Goal: Information Seeking & Learning: Learn about a topic

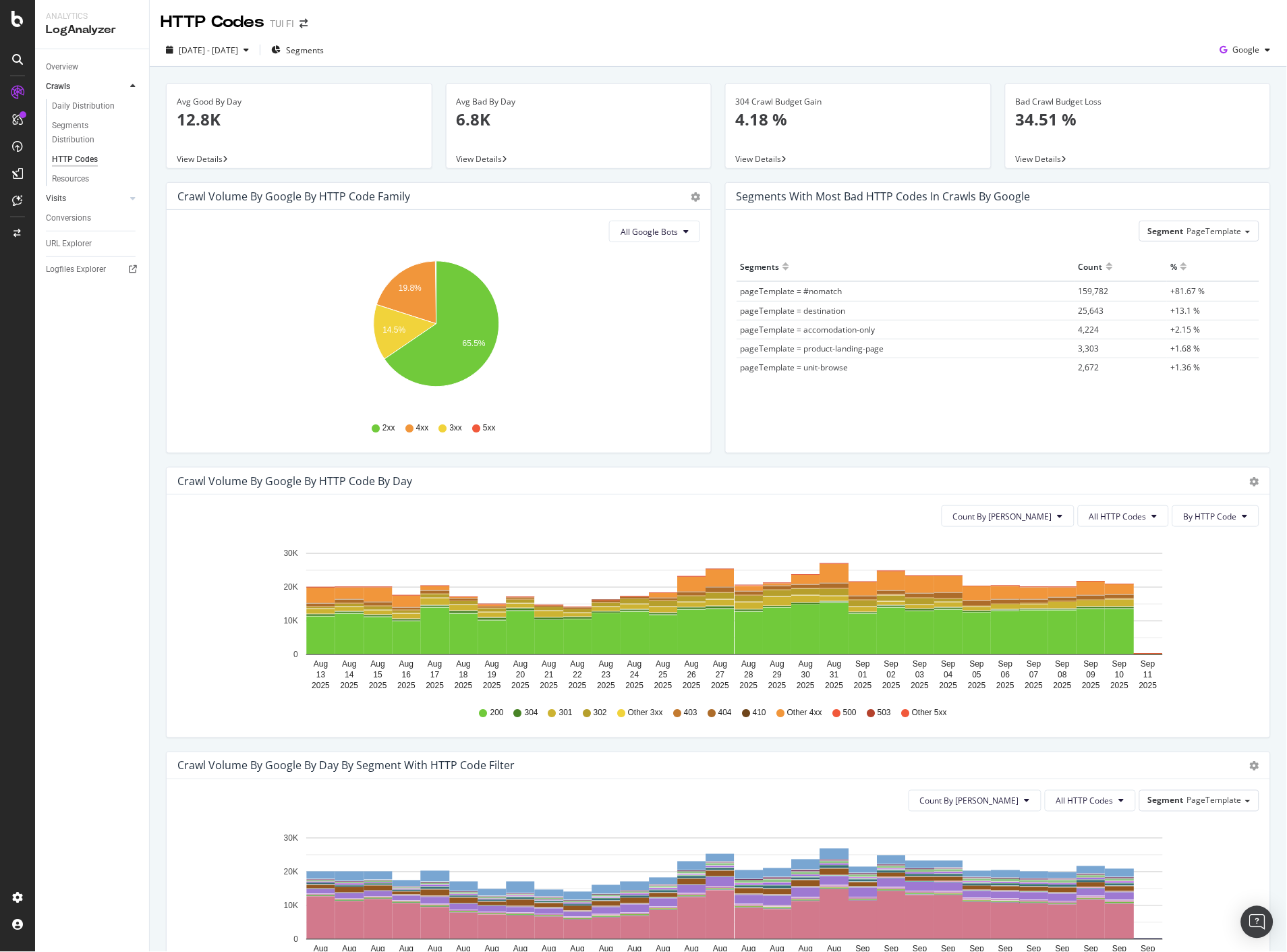
click at [84, 200] on link "Visits" at bounding box center [85, 198] width 81 height 14
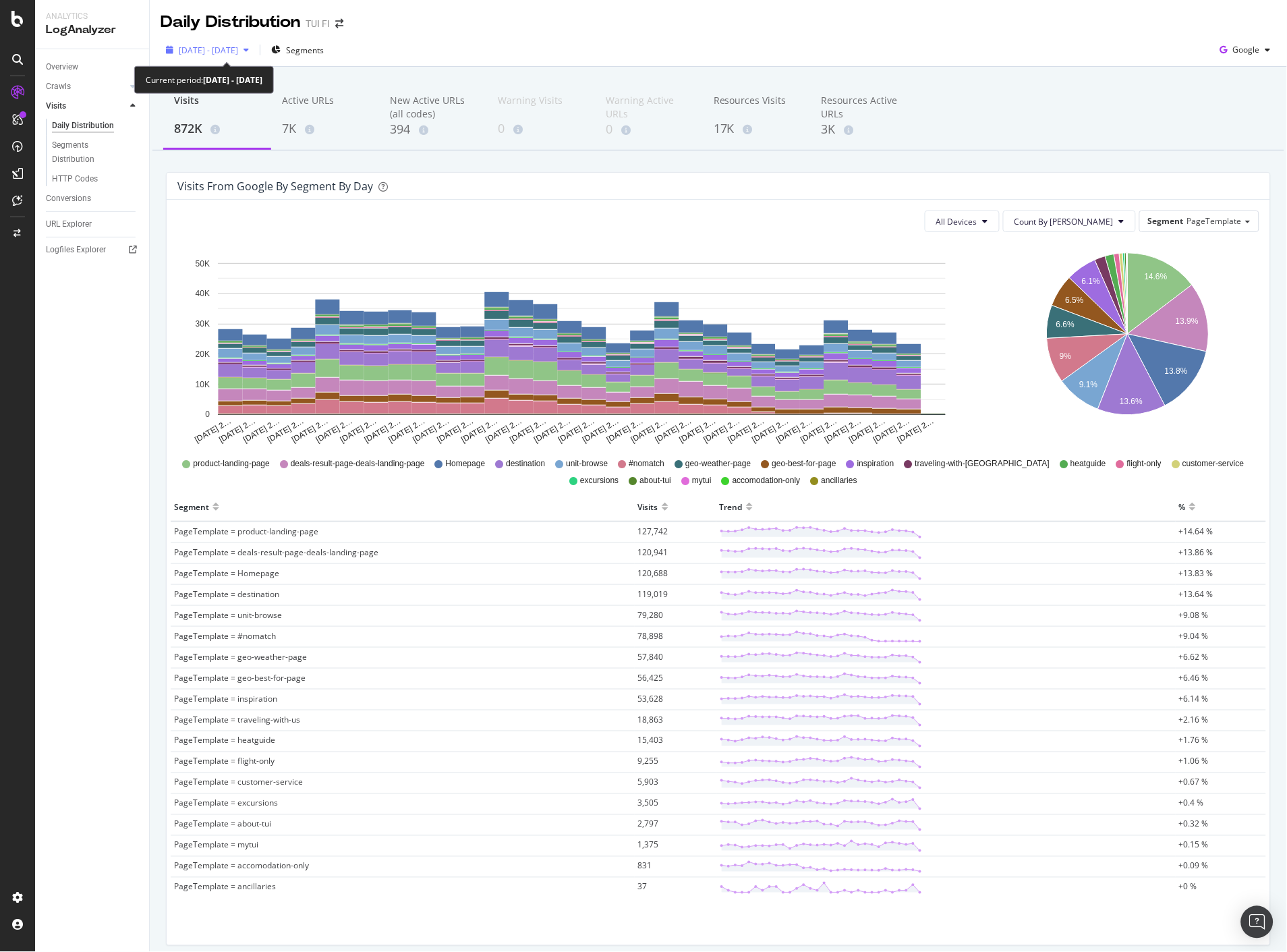
click at [249, 50] on icon "button" at bounding box center [246, 50] width 6 height 8
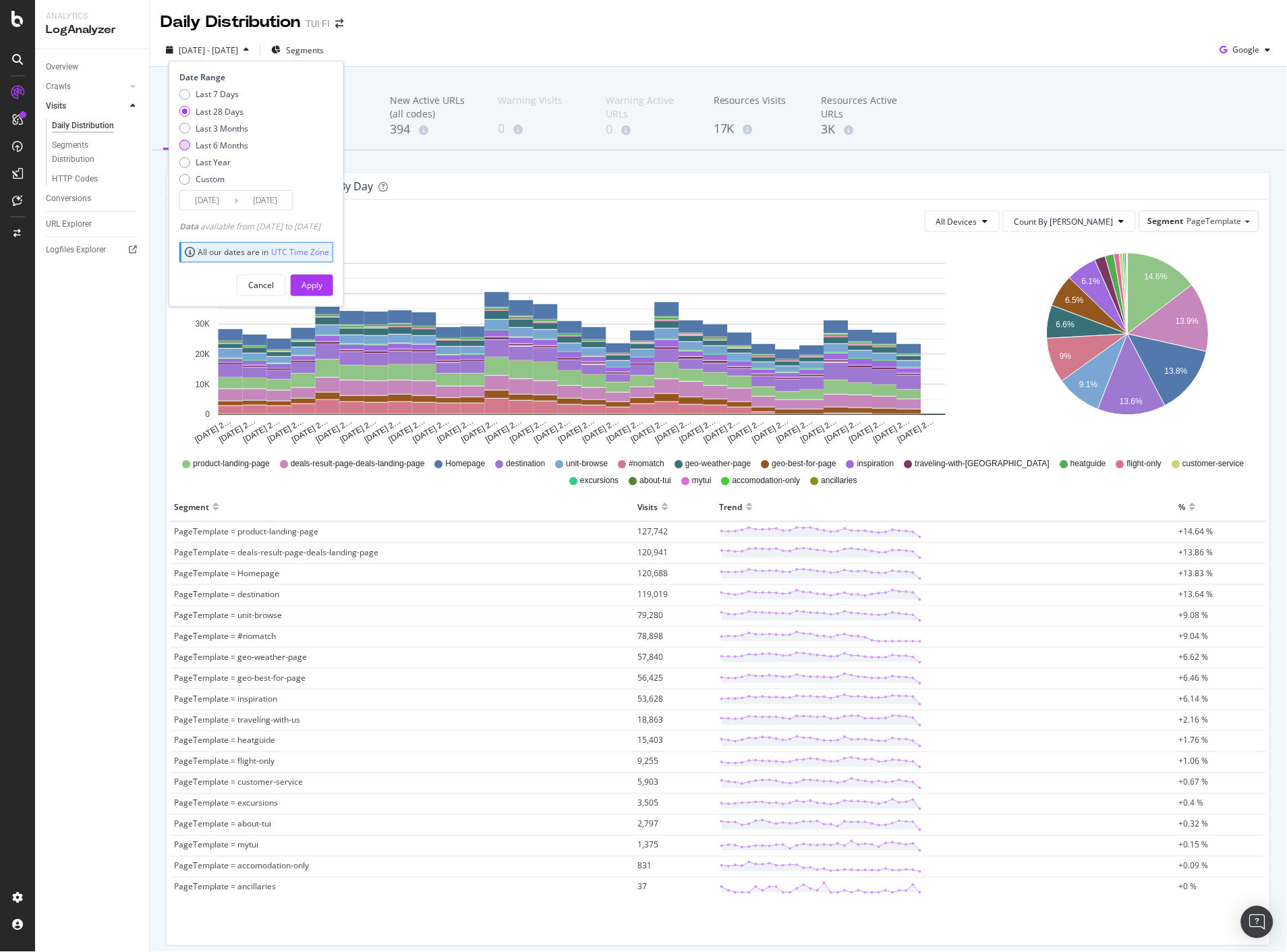
click at [227, 145] on div "Last 6 Months" at bounding box center [221, 146] width 53 height 11
type input "[DATE]"
click at [322, 282] on div "Apply" at bounding box center [312, 285] width 21 height 11
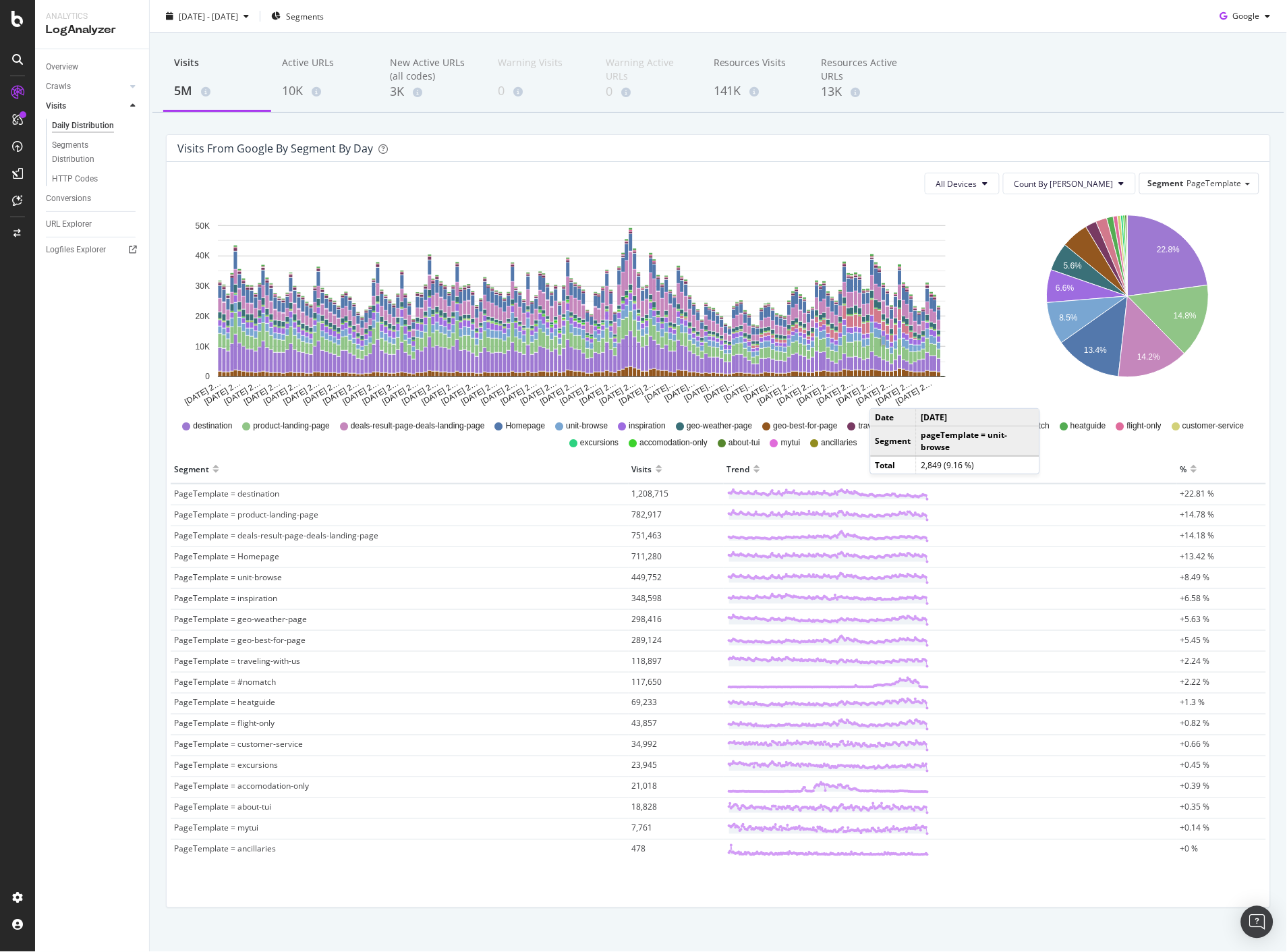
scroll to position [55, 0]
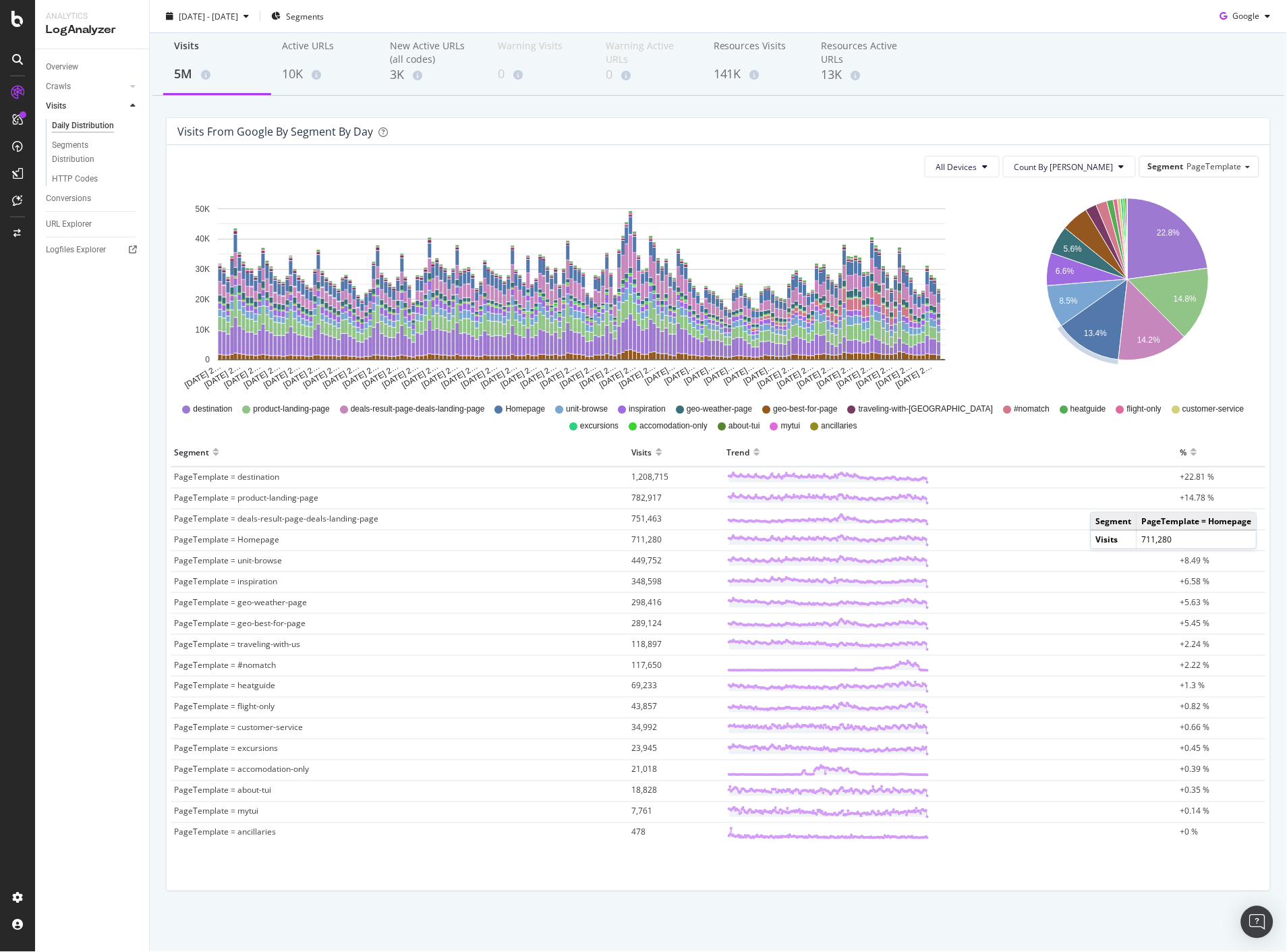
click at [1141, 896] on div "Visits from google by Segment by Day All Devices Count By Day Segment PageTempl…" at bounding box center [718, 511] width 1119 height 788
click at [1075, 443] on div "Trend" at bounding box center [950, 452] width 447 height 22
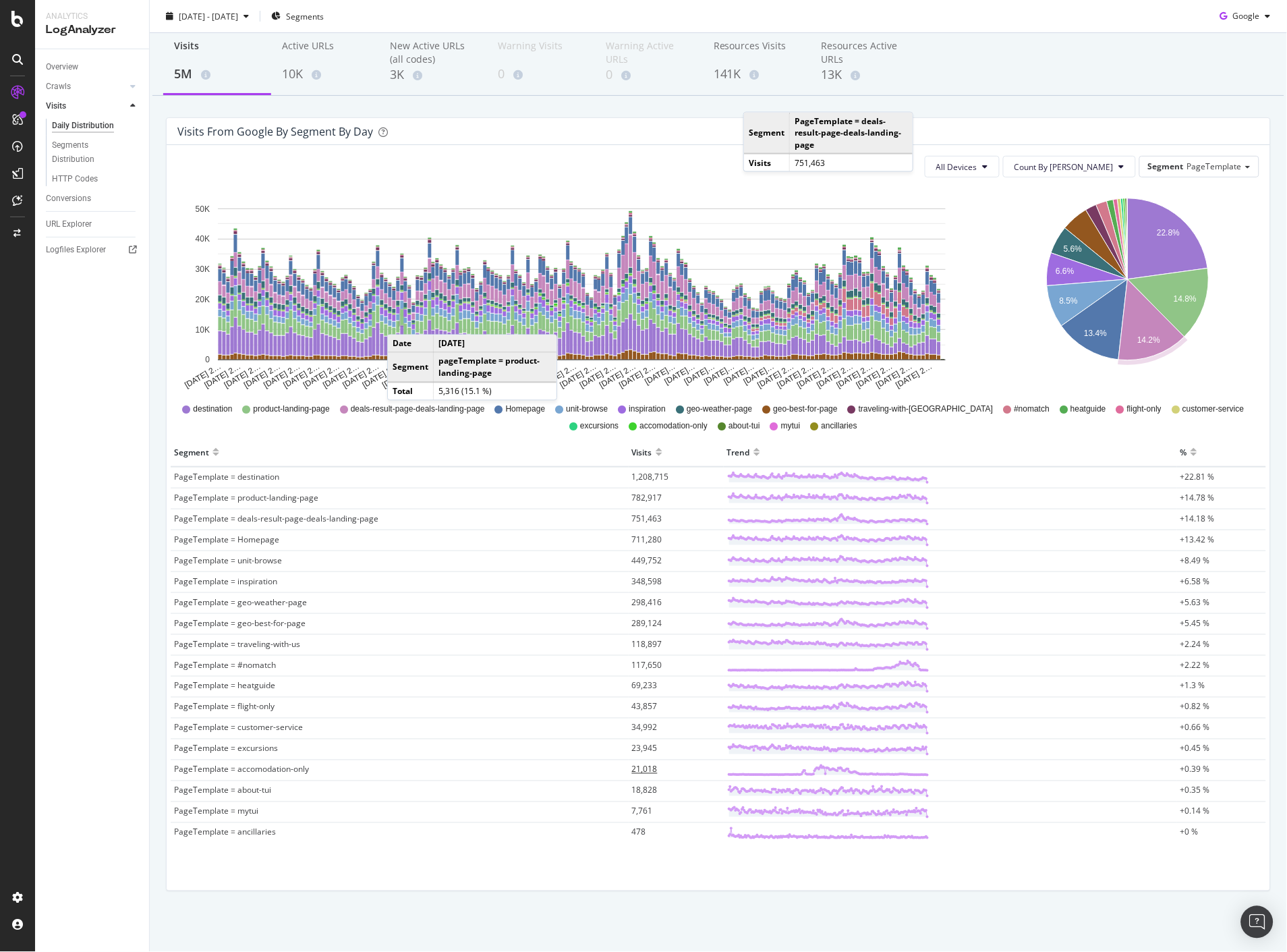
click at [644, 768] on span "21,018" at bounding box center [645, 770] width 26 height 11
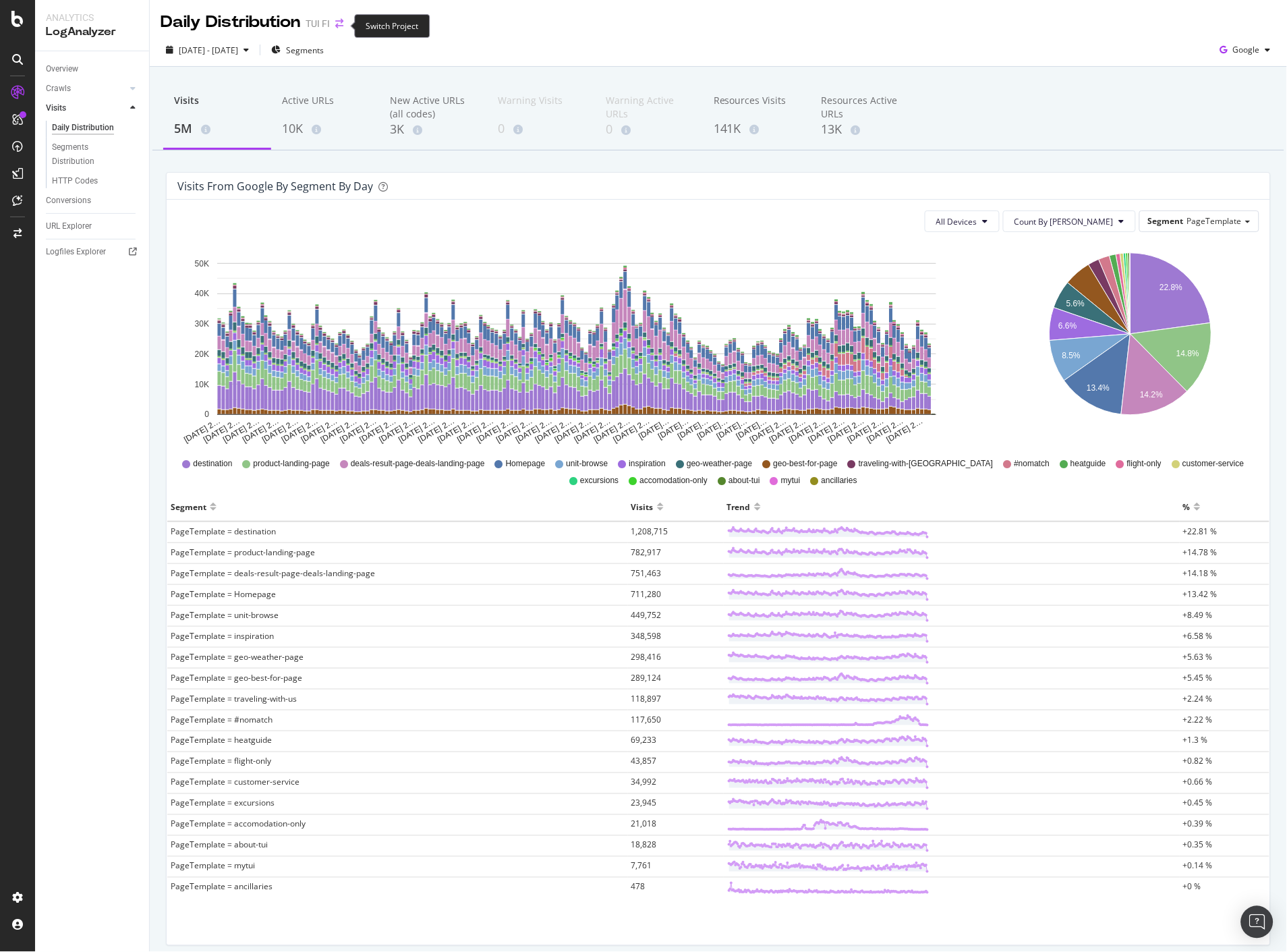
click at [339, 28] on icon "arrow-right-arrow-left" at bounding box center [339, 24] width 8 height 10
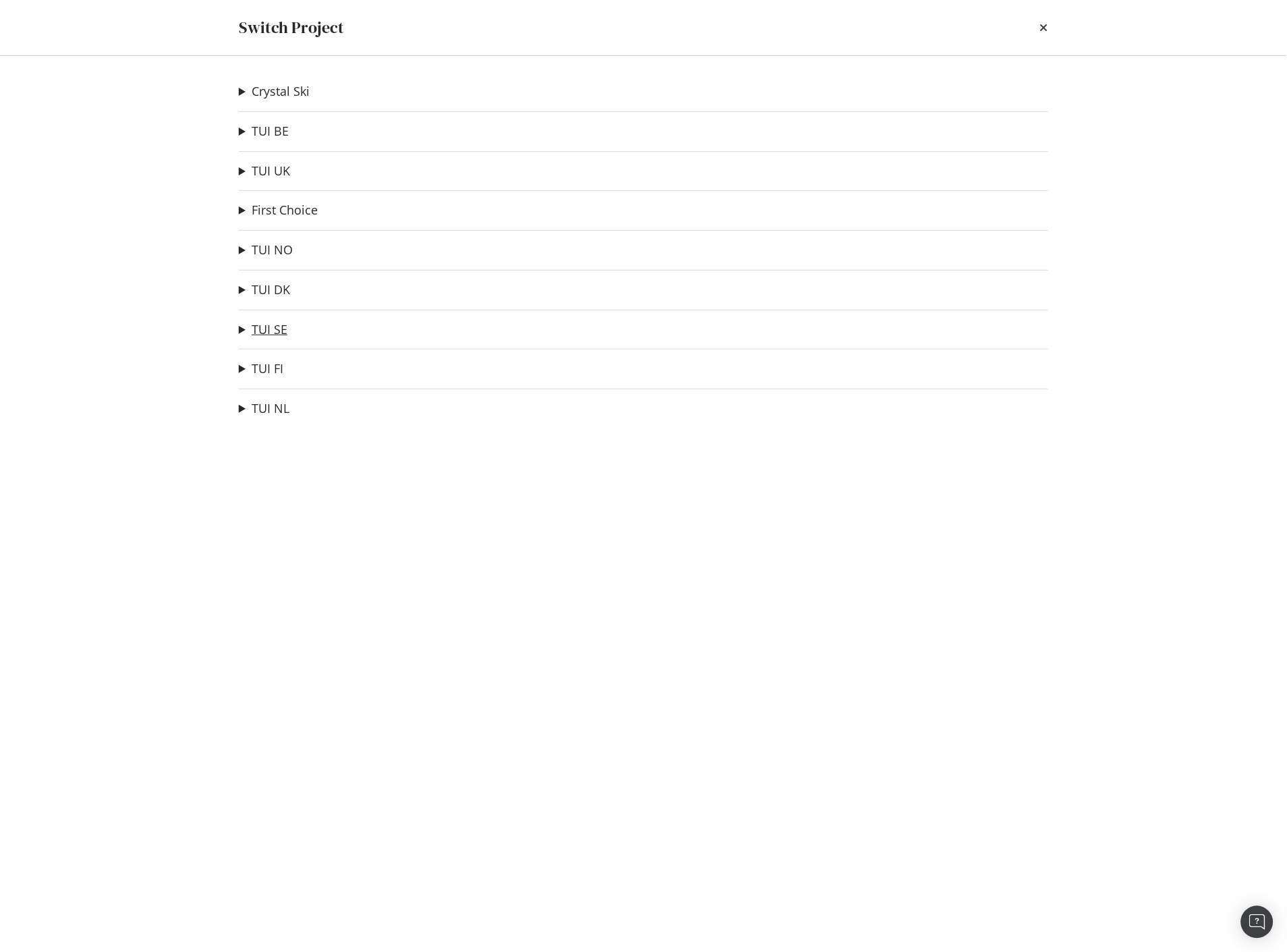
click at [265, 325] on link "TUI SE" at bounding box center [269, 329] width 36 height 14
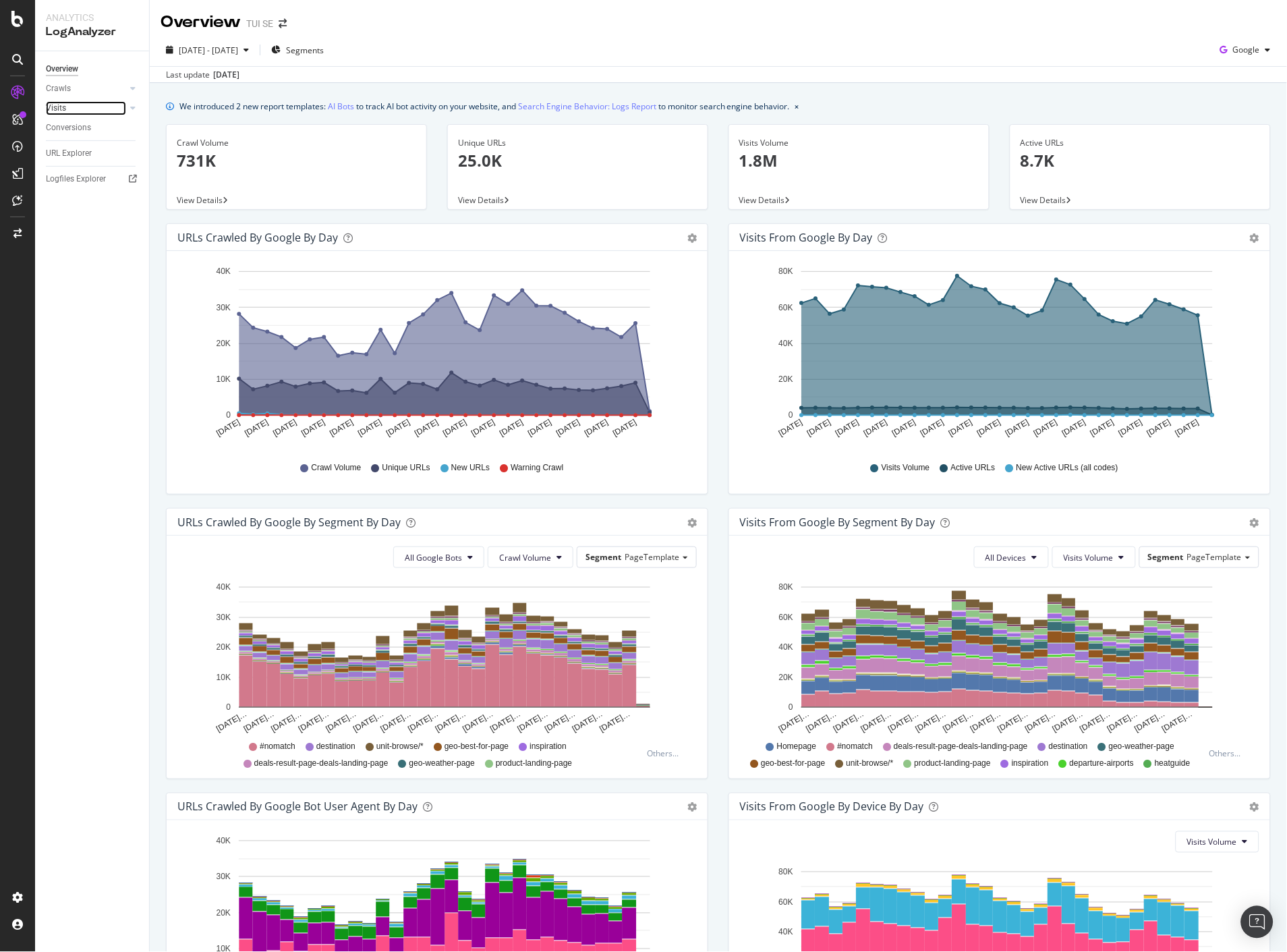
click at [70, 106] on link "Visits" at bounding box center [85, 107] width 81 height 14
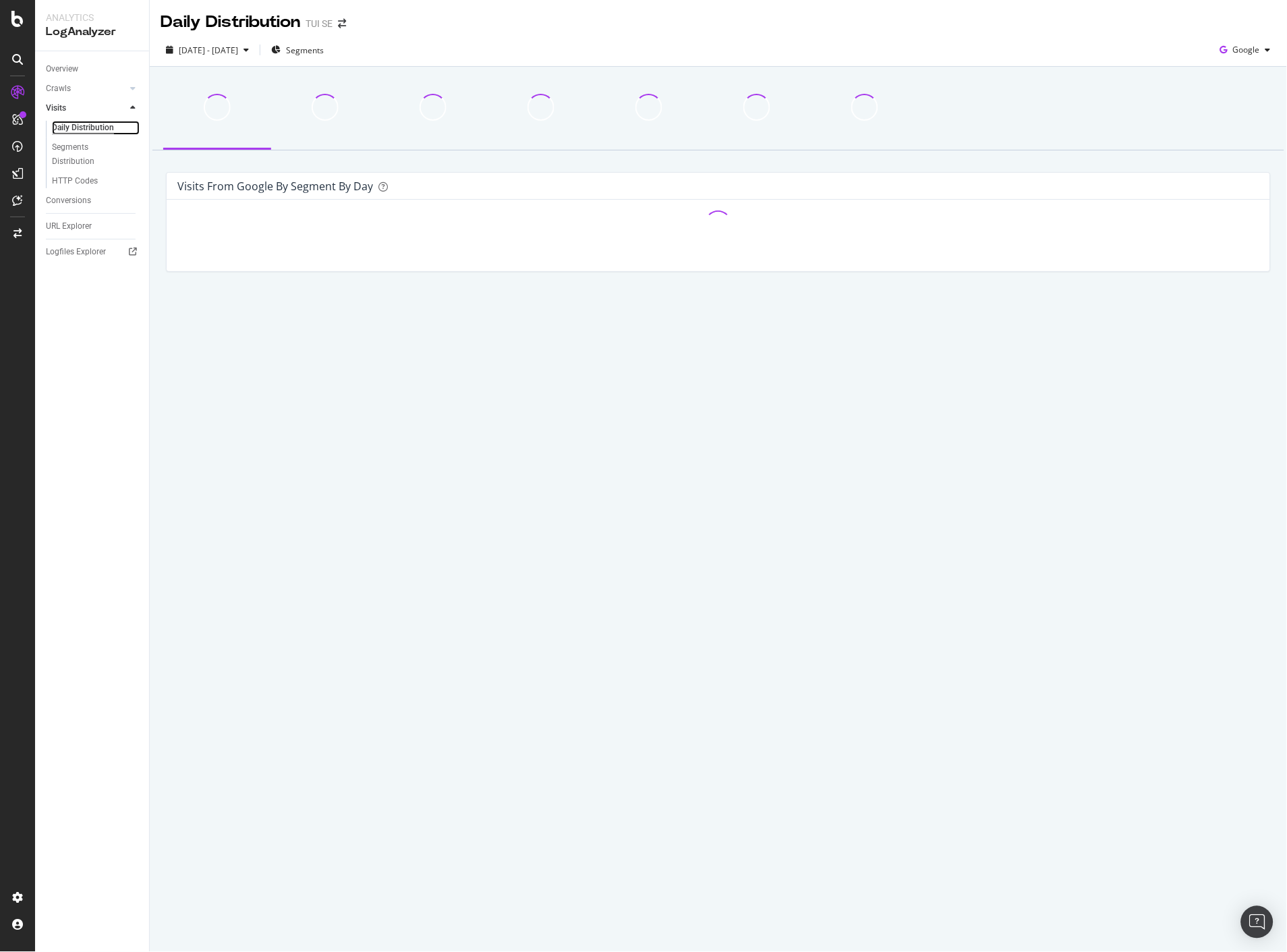
click at [70, 124] on div "Daily Distribution" at bounding box center [83, 127] width 62 height 14
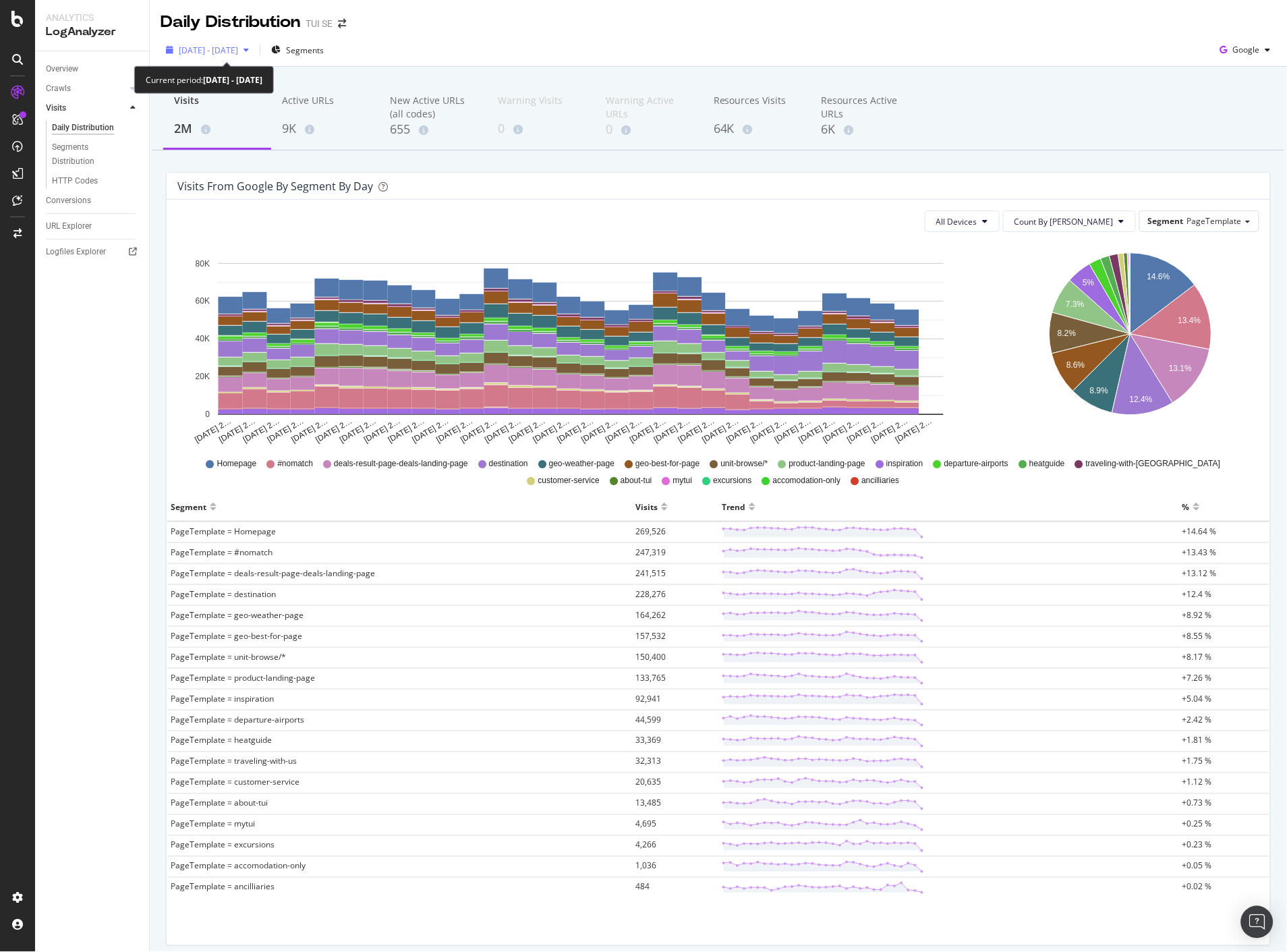
click at [255, 50] on div "button" at bounding box center [246, 50] width 16 height 8
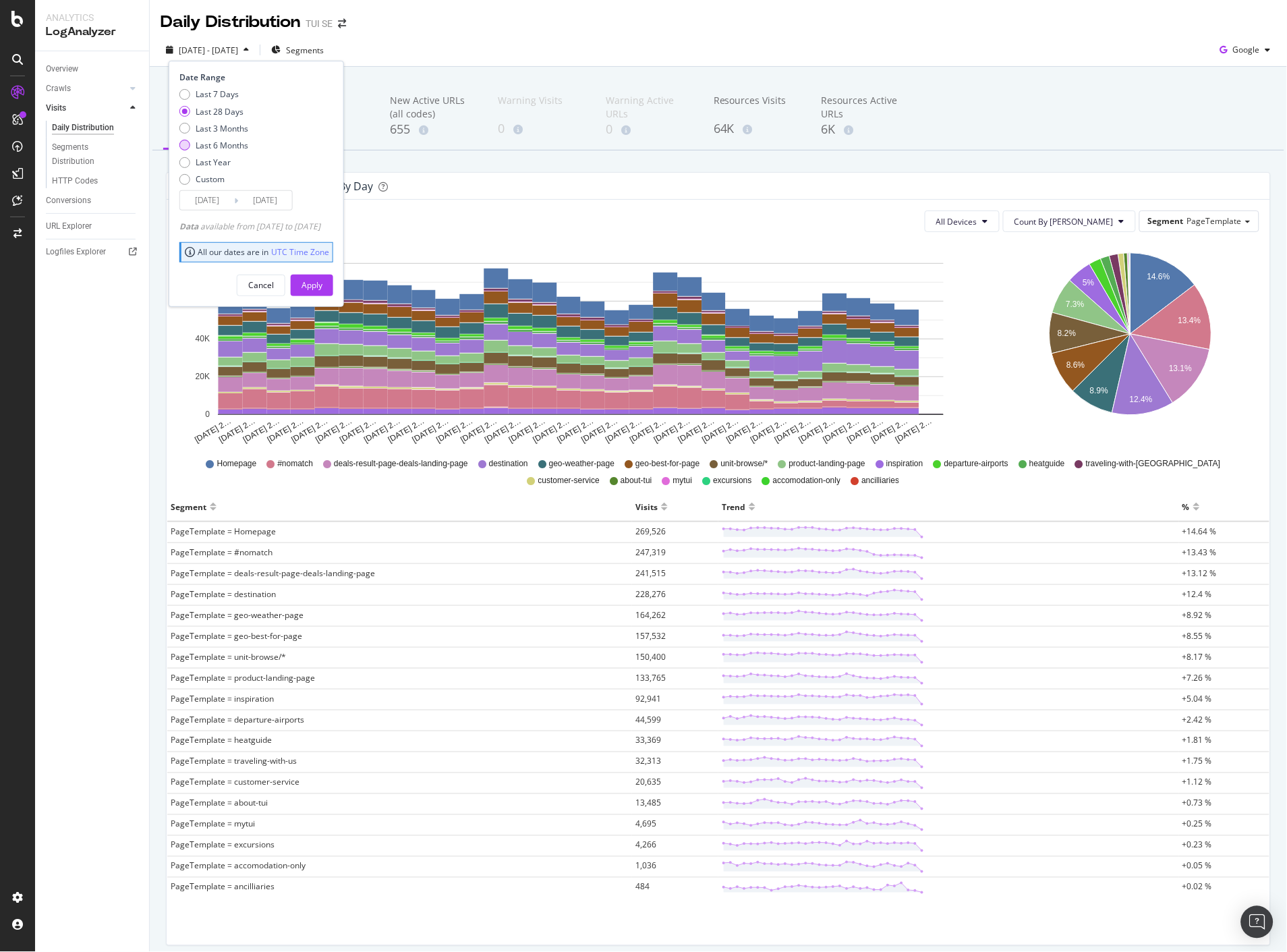
click at [240, 143] on div "Last 6 Months" at bounding box center [221, 146] width 53 height 11
type input "2025/03/12"
click at [322, 281] on div "Apply" at bounding box center [312, 285] width 21 height 11
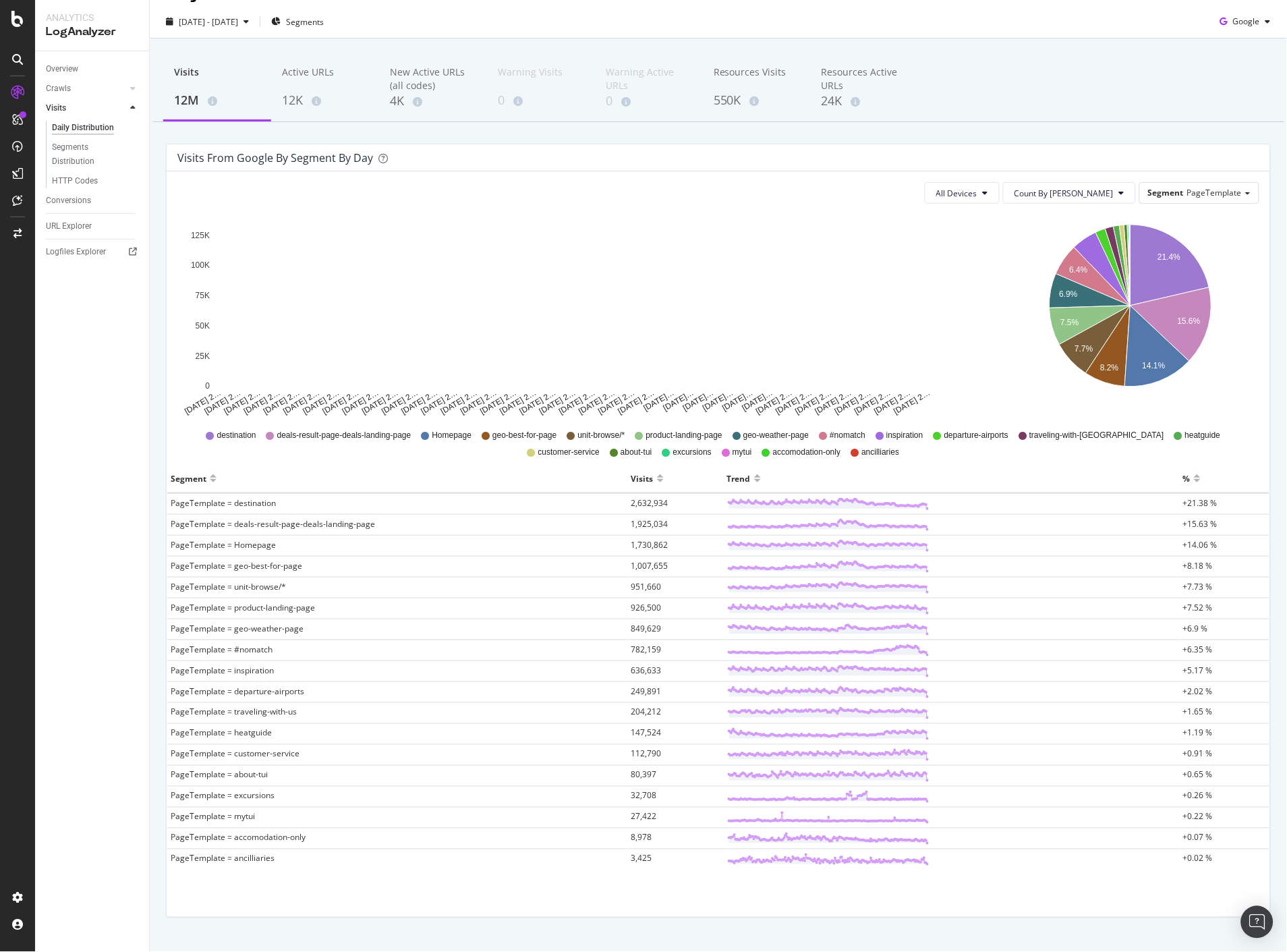
scroll to position [55, 0]
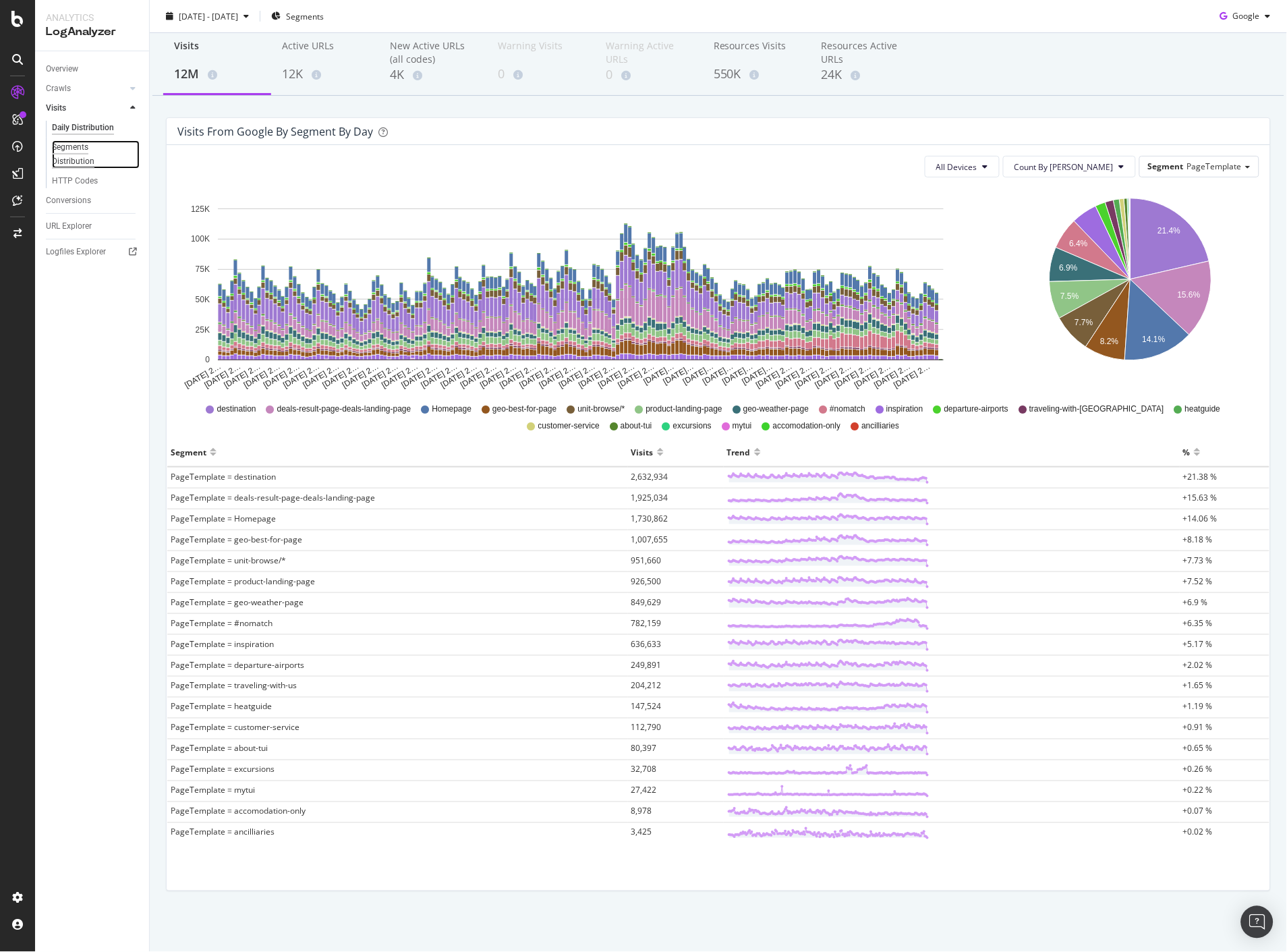
click at [80, 151] on div "Segments Distribution" at bounding box center [89, 154] width 75 height 28
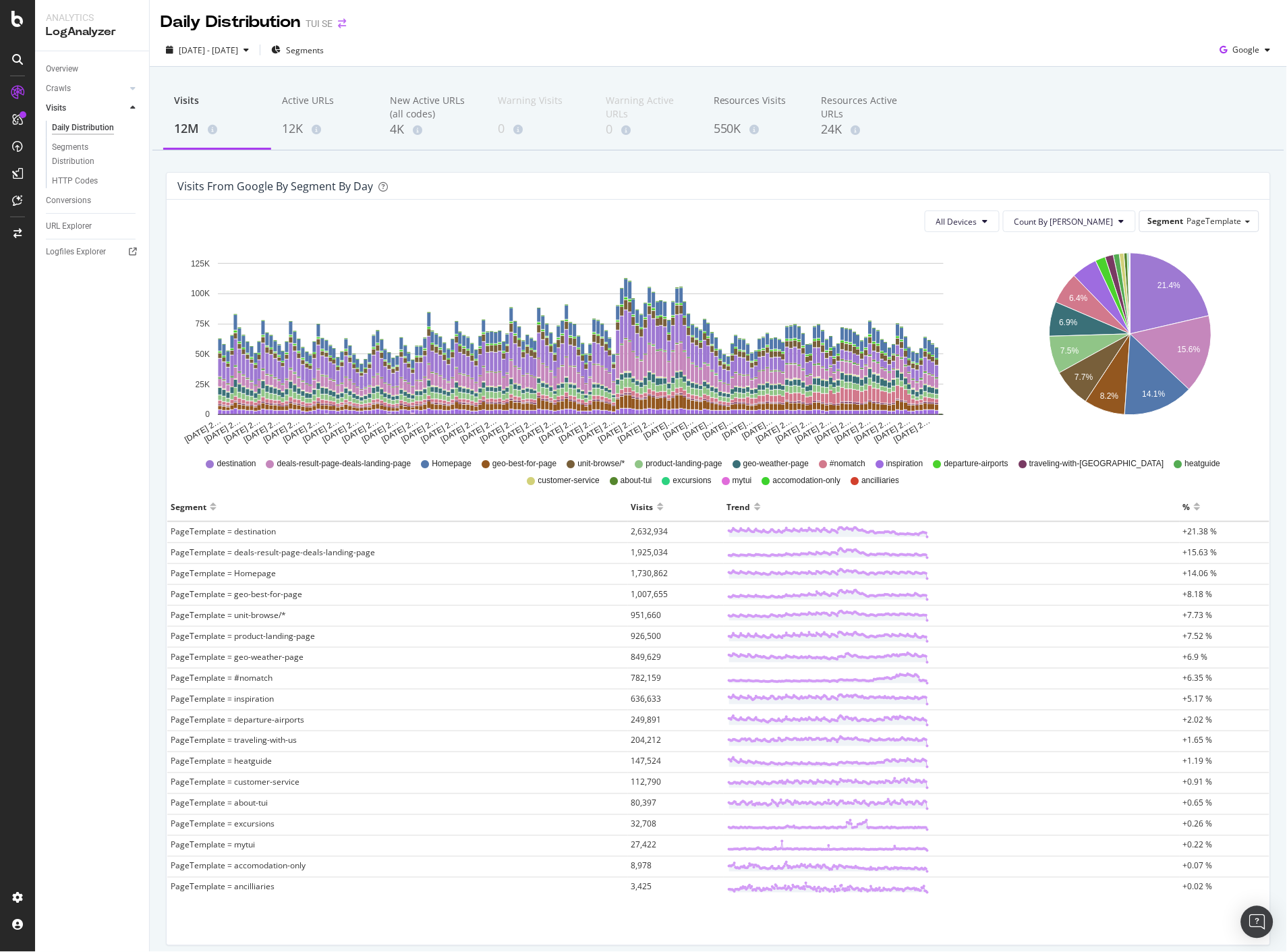
click at [342, 20] on icon "arrow-right-arrow-left" at bounding box center [342, 24] width 8 height 10
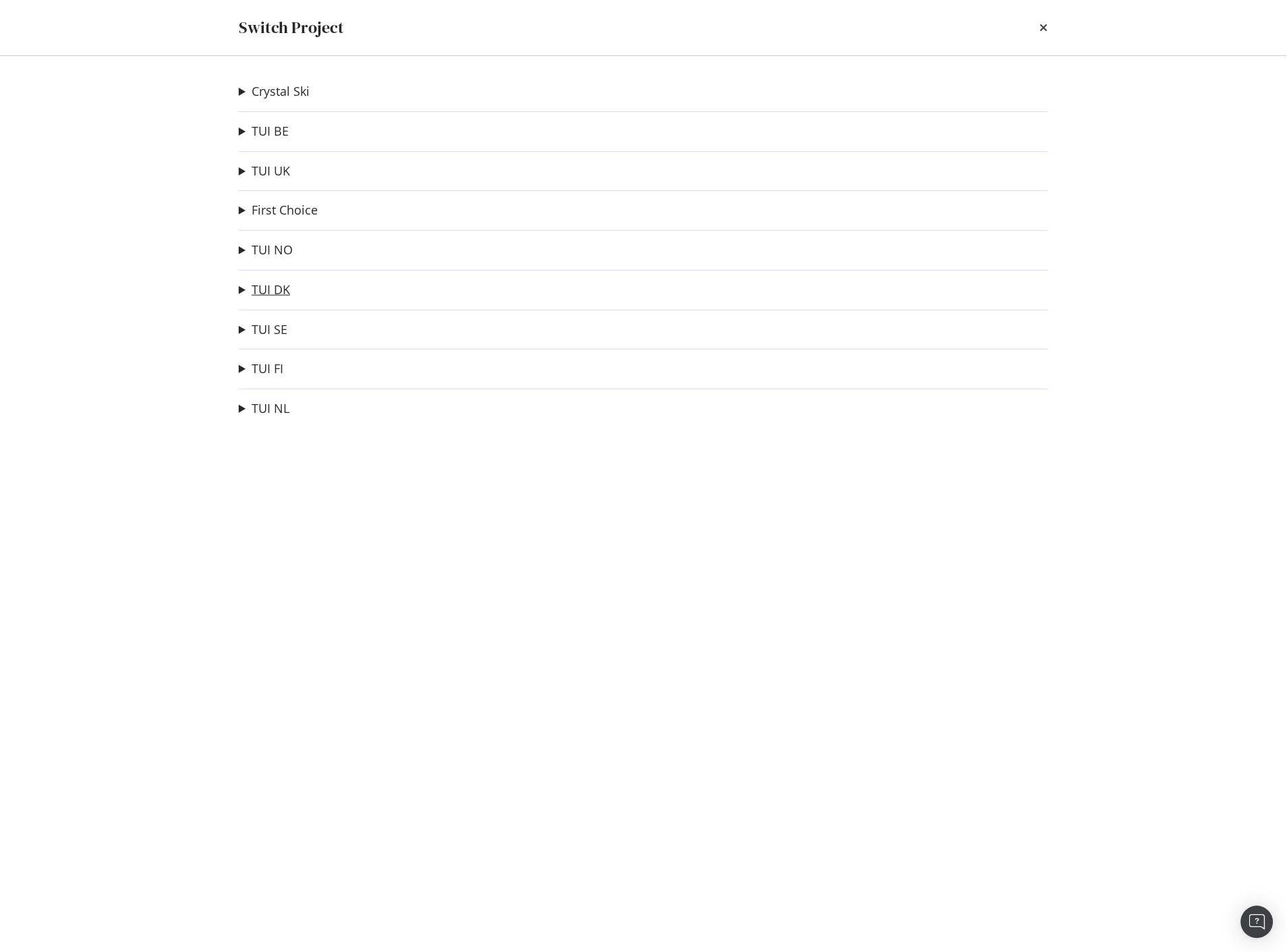
click at [258, 290] on link "TUI DK" at bounding box center [270, 289] width 38 height 14
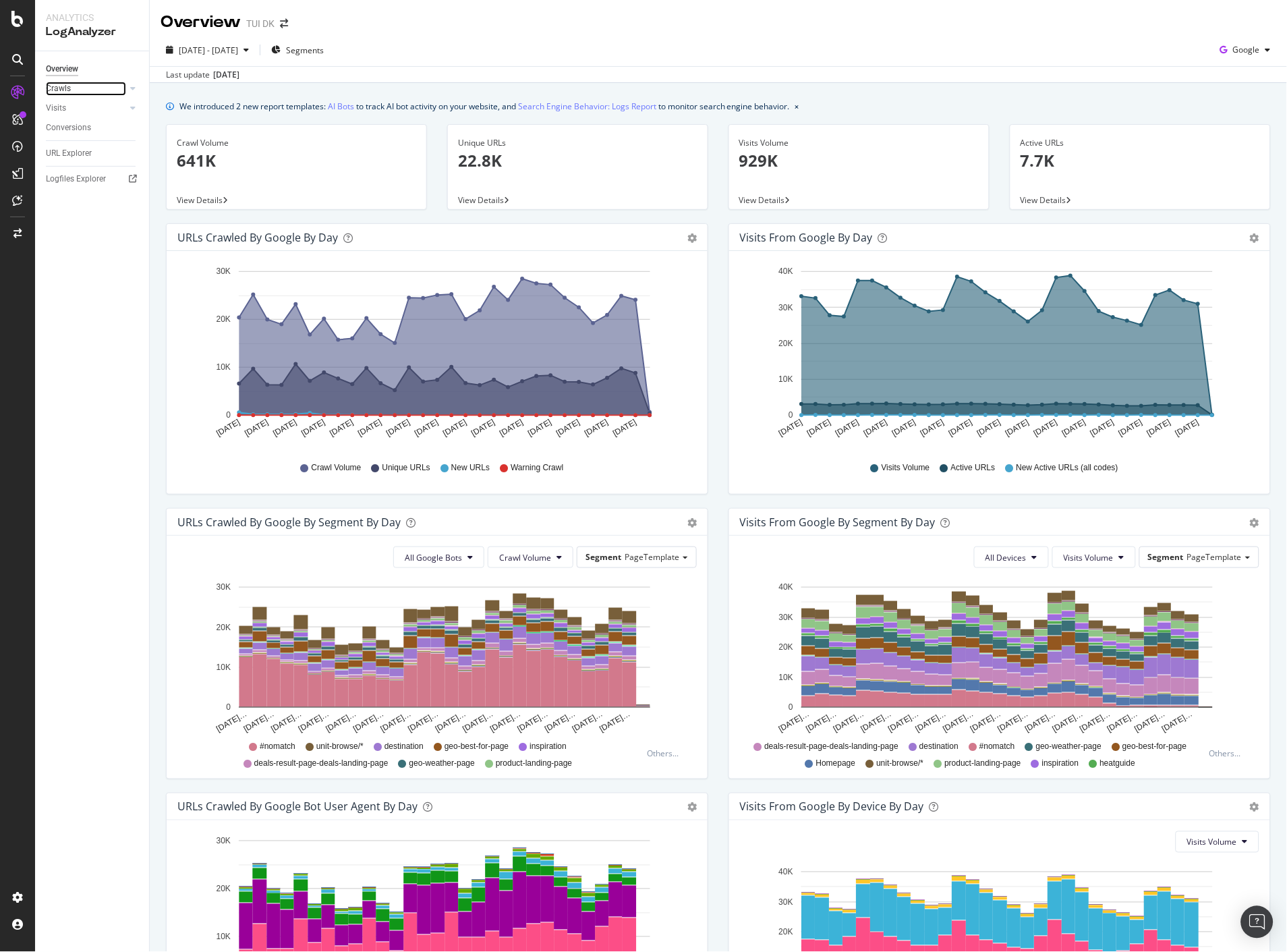
click at [84, 89] on link "Crawls" at bounding box center [85, 88] width 81 height 14
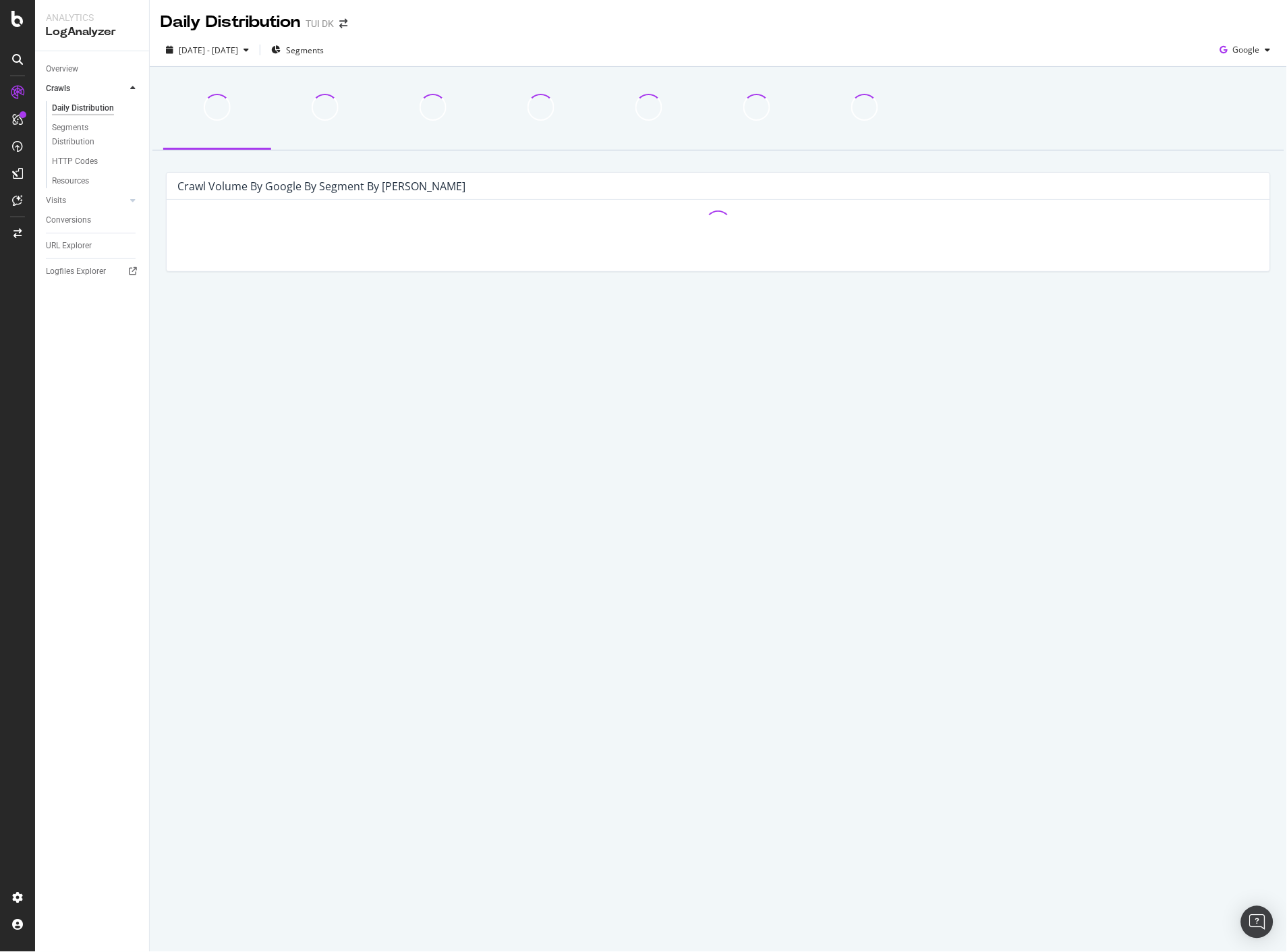
click at [86, 99] on div "Daily Distribution Segments Distribution HTTP Codes Resources" at bounding box center [97, 145] width 103 height 93
click at [89, 105] on div "Daily Distribution" at bounding box center [83, 107] width 62 height 14
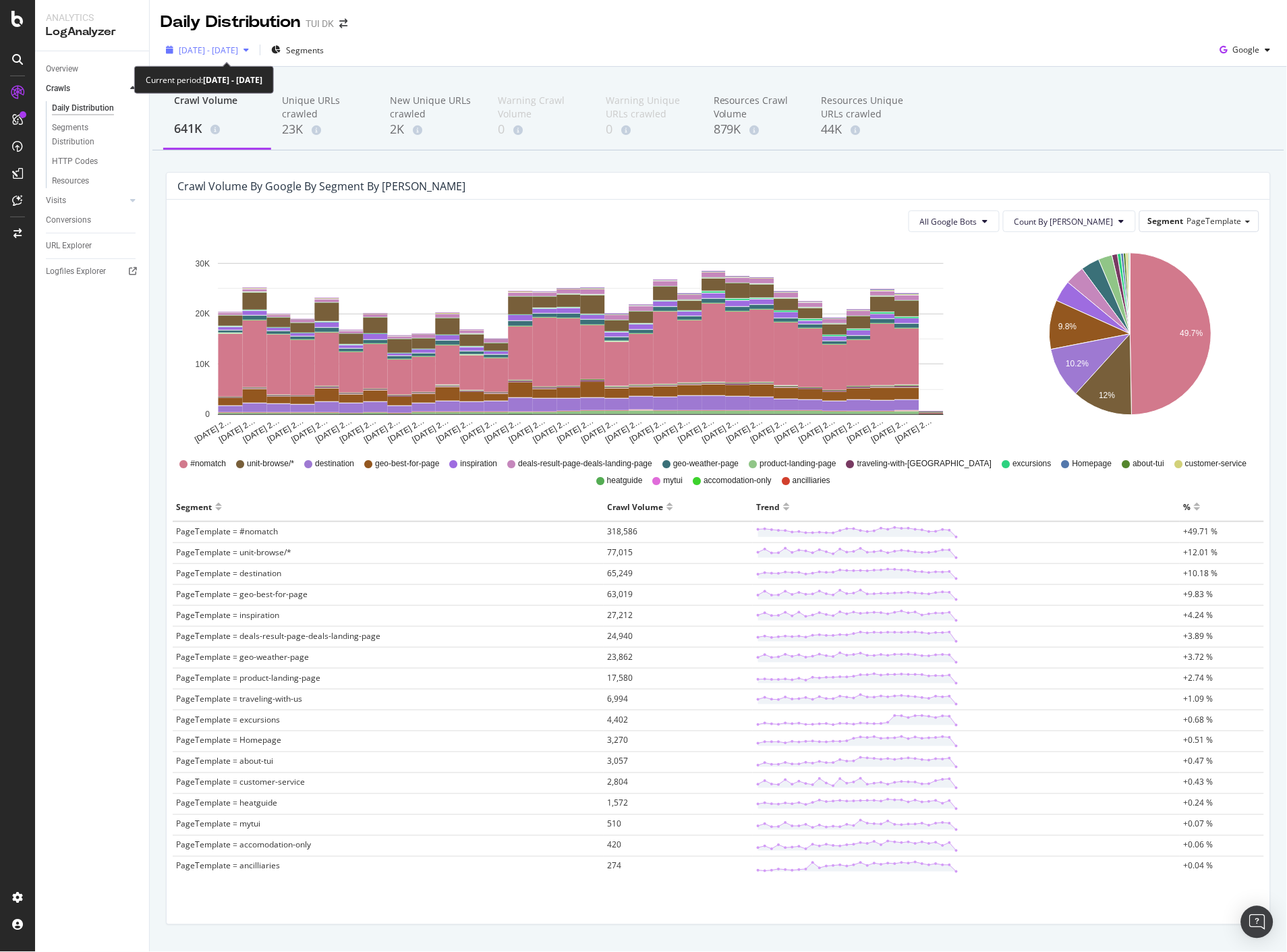
click at [255, 50] on div "button" at bounding box center [246, 50] width 16 height 8
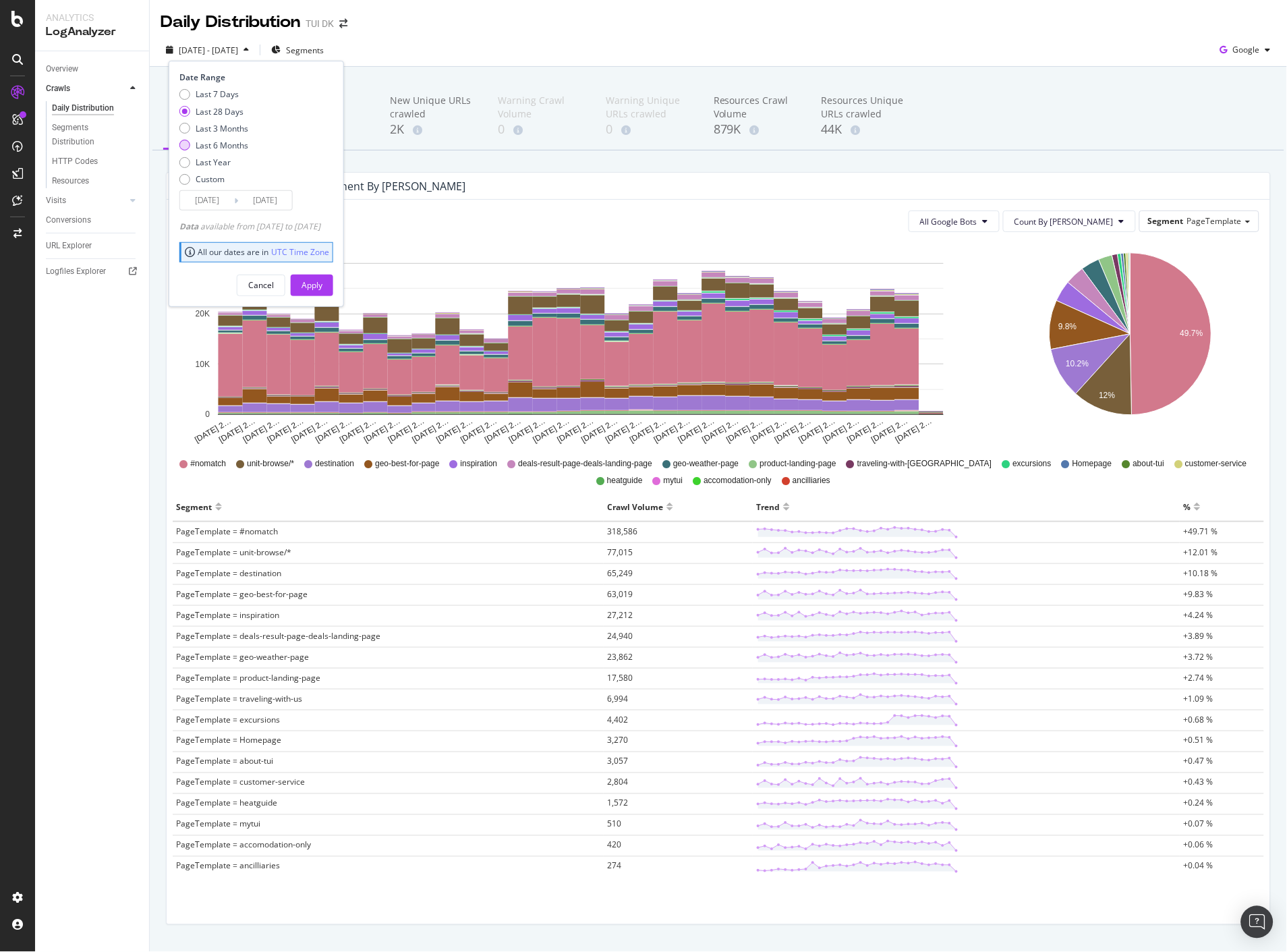
click at [233, 146] on div "Last 6 Months" at bounding box center [221, 146] width 53 height 11
type input "2025/03/12"
drag, startPoint x: 325, startPoint y: 277, endPoint x: 376, endPoint y: 242, distance: 61.9
click at [322, 277] on div "Apply" at bounding box center [312, 285] width 21 height 20
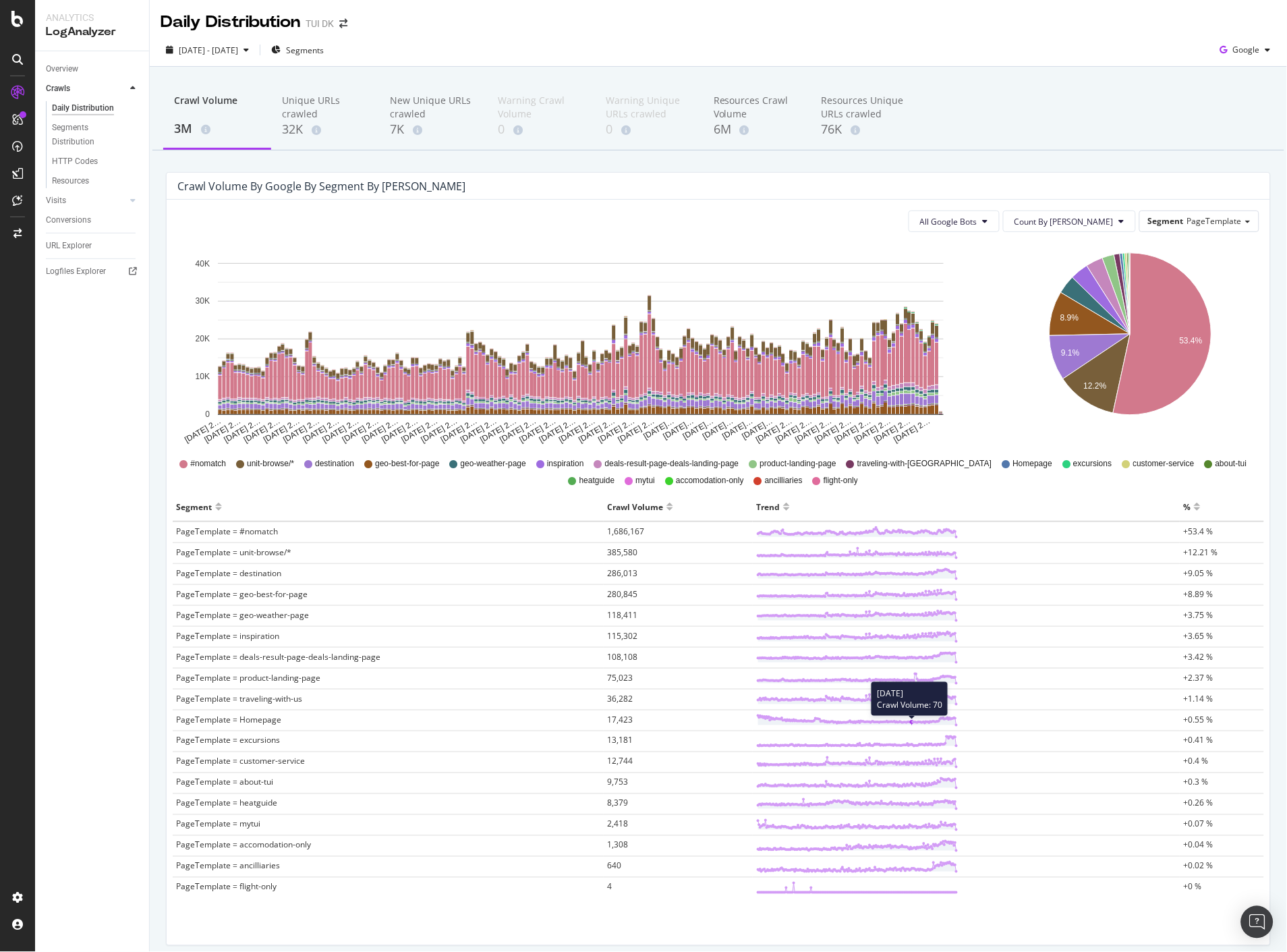
click at [912, 725] on line at bounding box center [912, 723] width 0 height 2
click at [73, 129] on div "Segments Distribution" at bounding box center [89, 134] width 75 height 28
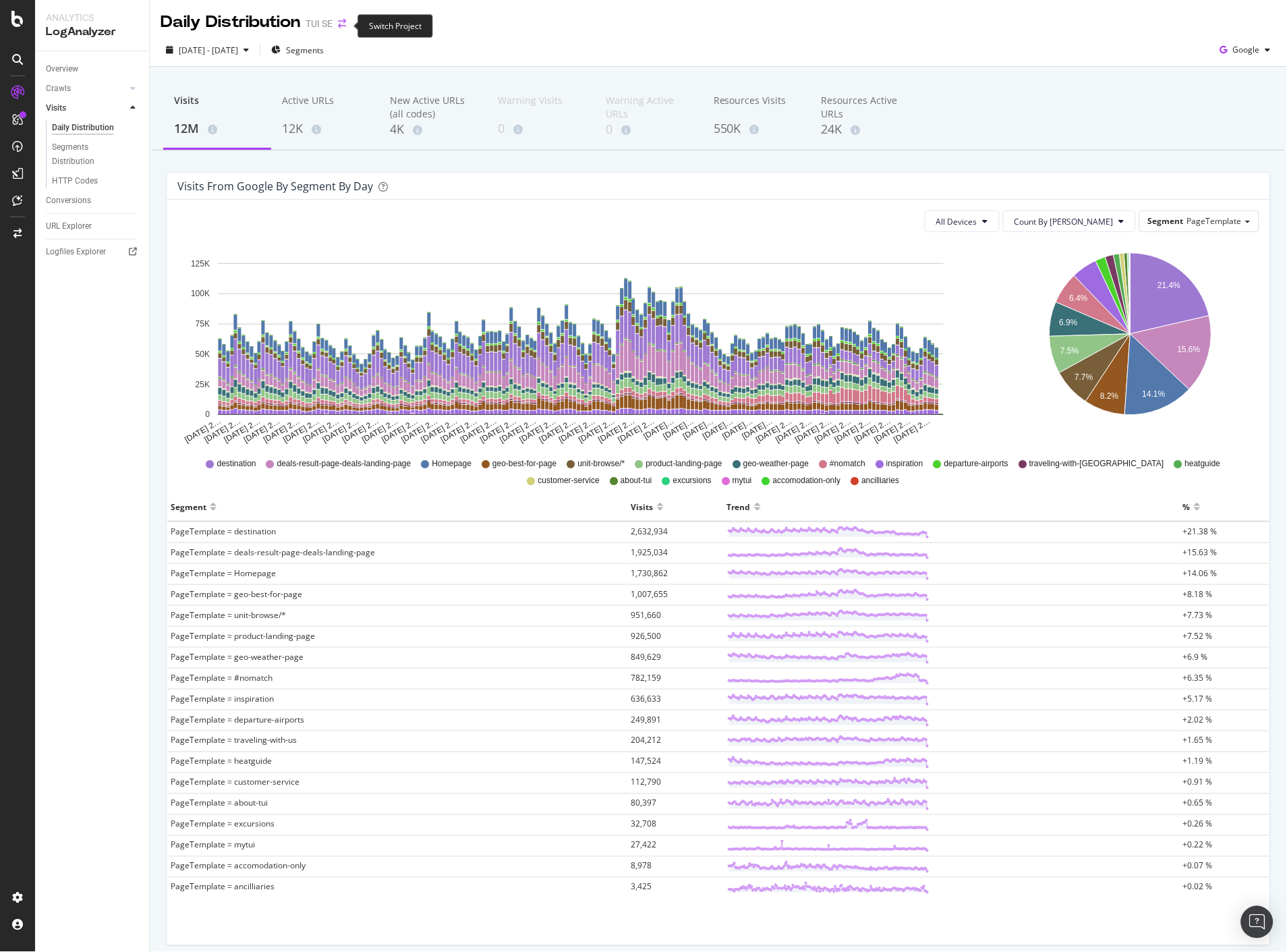
click at [342, 25] on icon "arrow-right-arrow-left" at bounding box center [342, 24] width 8 height 10
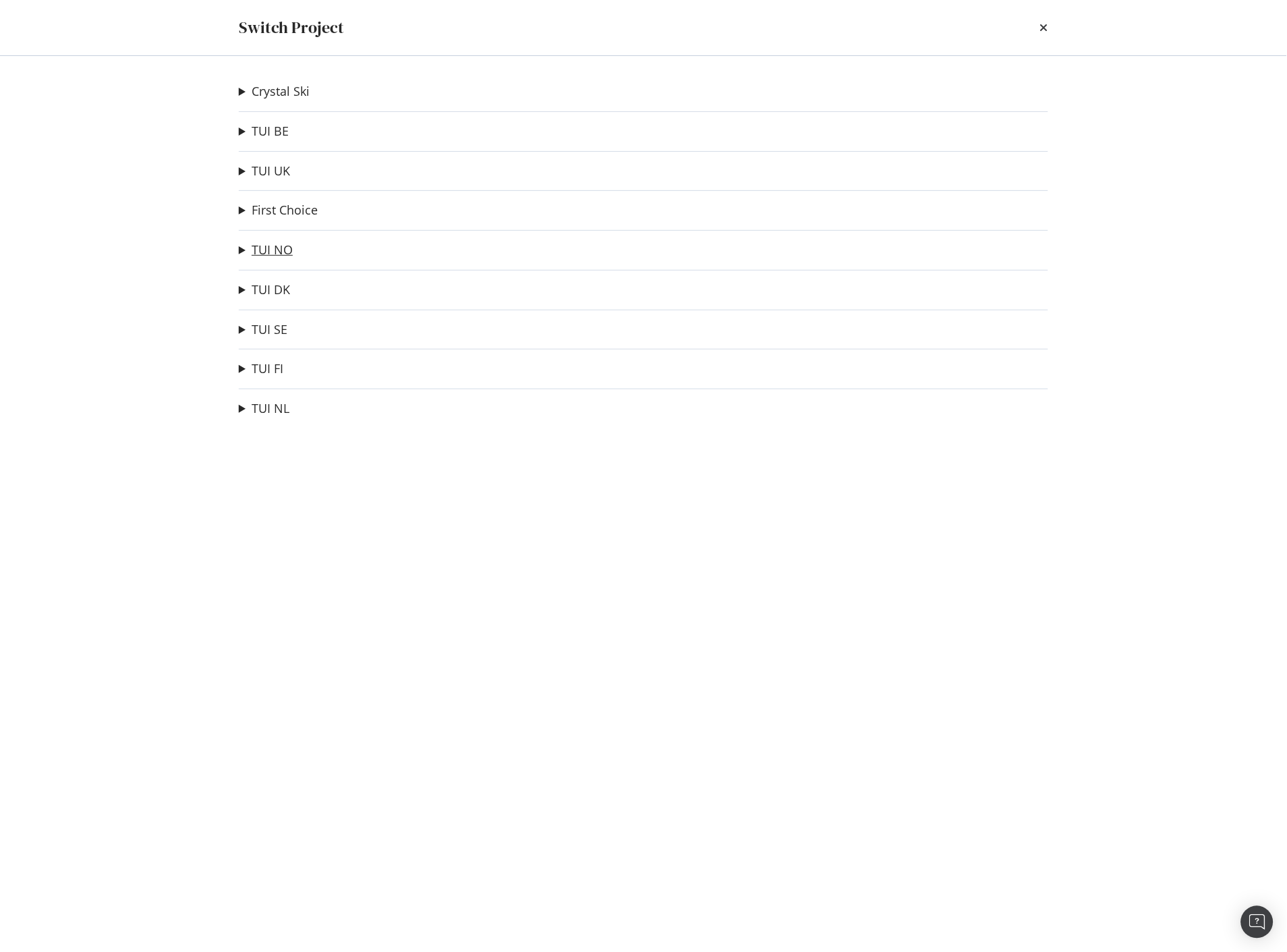
click at [272, 251] on link "TUI NO" at bounding box center [272, 249] width 41 height 14
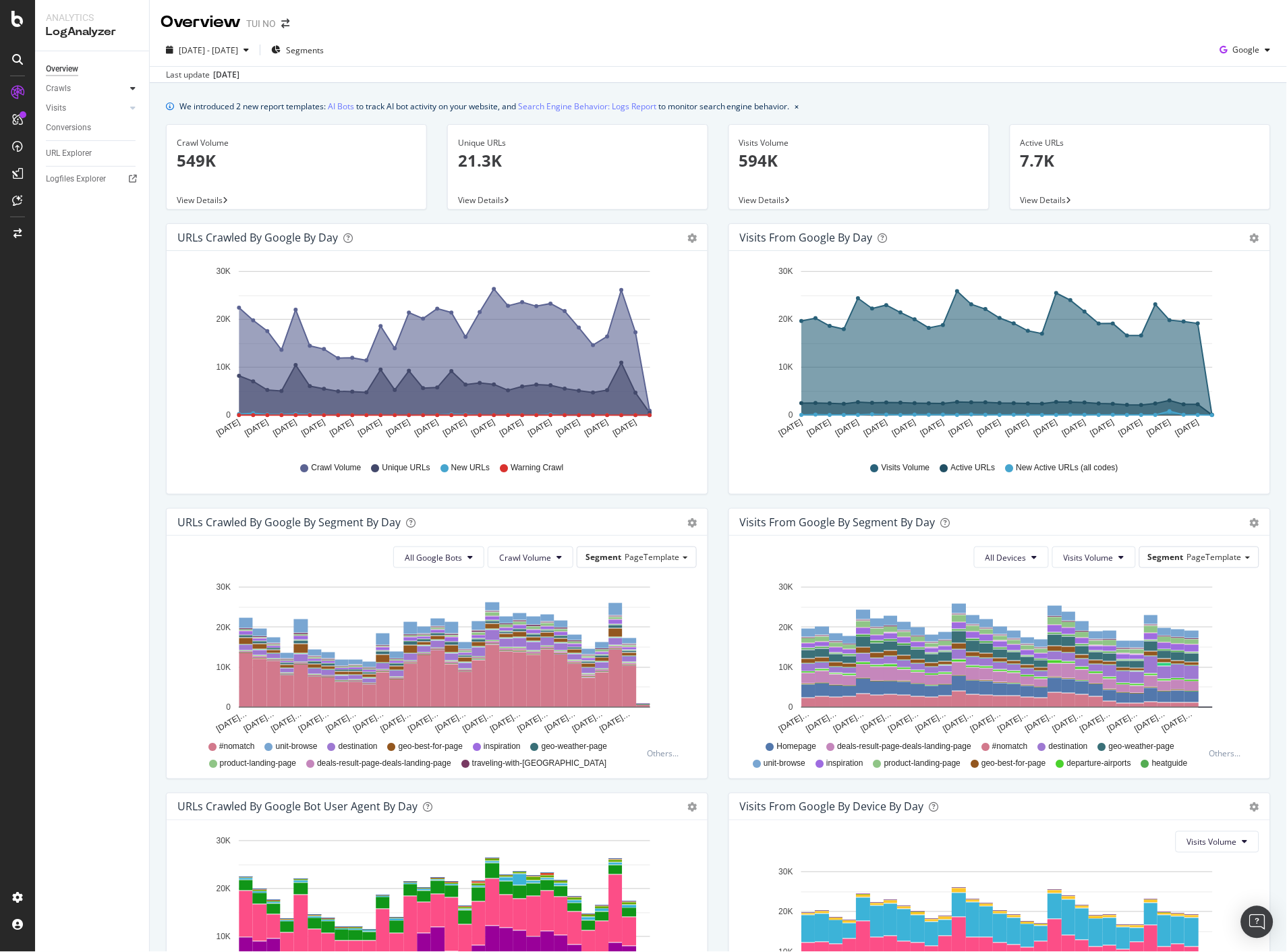
click at [127, 85] on div at bounding box center [133, 88] width 14 height 14
click at [120, 112] on link "Daily Distribution" at bounding box center [96, 107] width 88 height 14
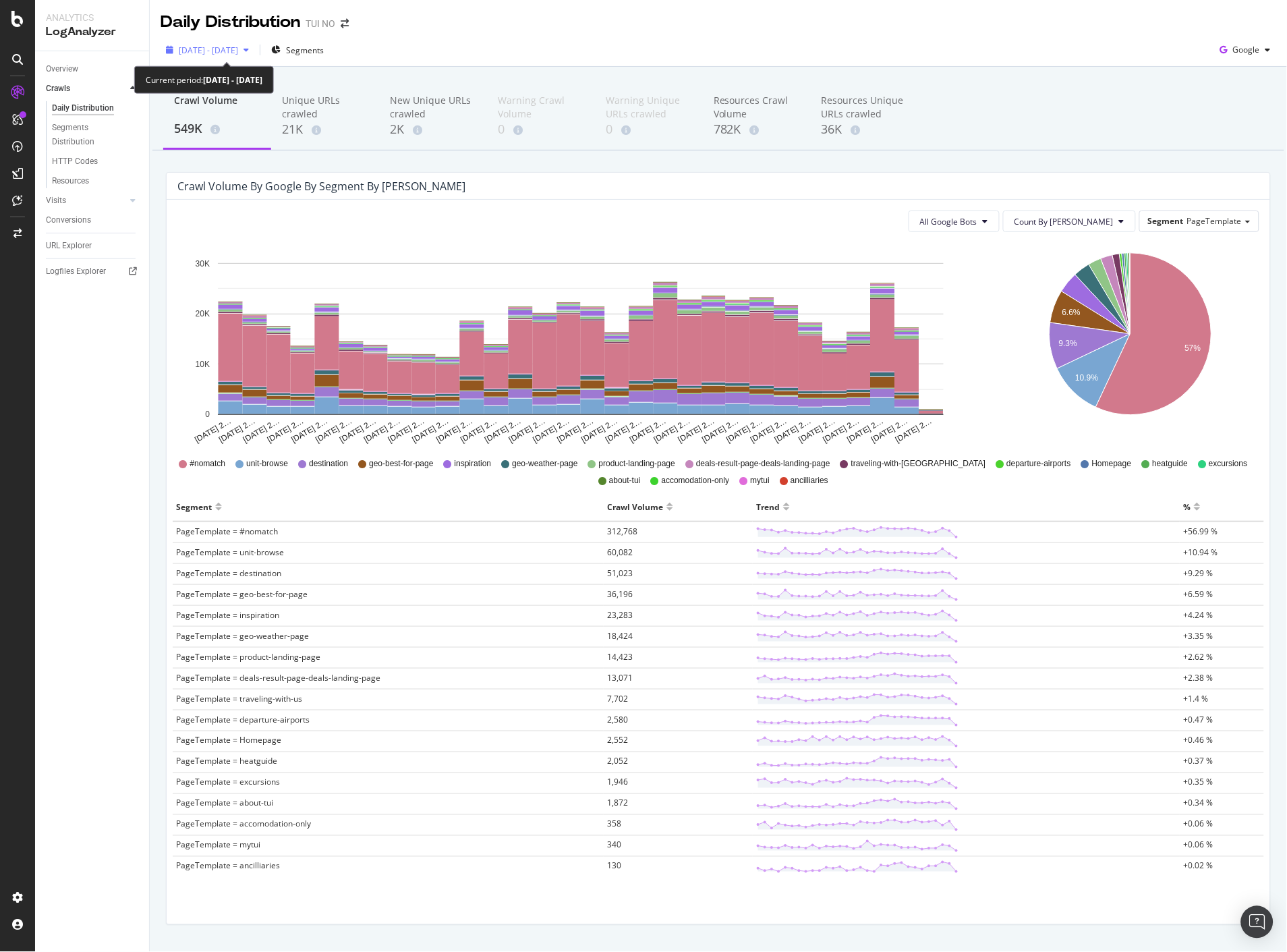
click at [238, 50] on span "2025 Aug. 13th - Sep. 11th" at bounding box center [208, 50] width 59 height 11
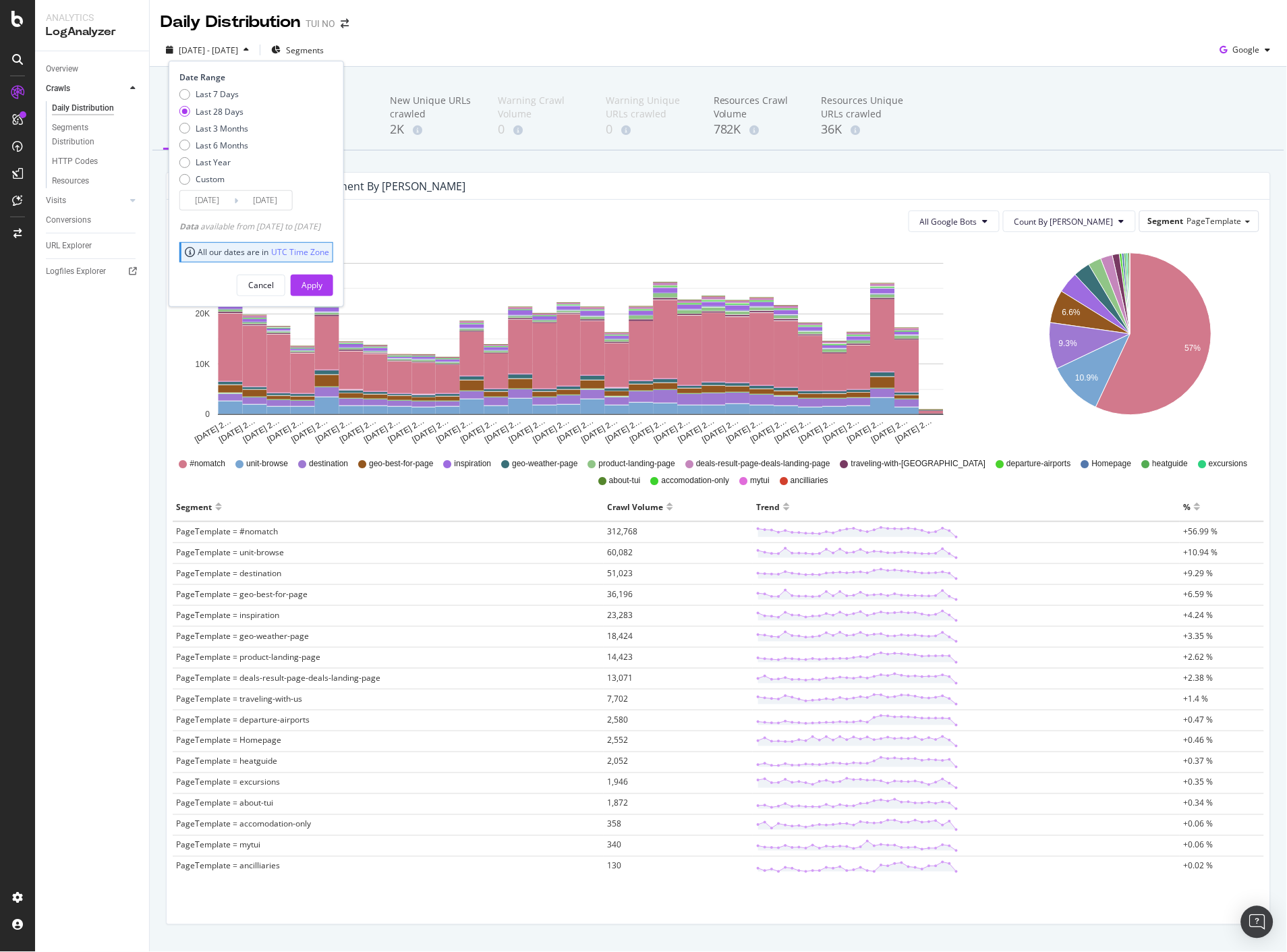
click at [255, 151] on div "Last 7 Days Last 28 Days Last 3 Months Last 6 Months Last Year Custom" at bounding box center [255, 139] width 151 height 102
click at [236, 150] on div "Last 6 Months" at bounding box center [221, 146] width 53 height 11
type input "2025/03/12"
click at [322, 282] on div "Apply" at bounding box center [312, 285] width 21 height 11
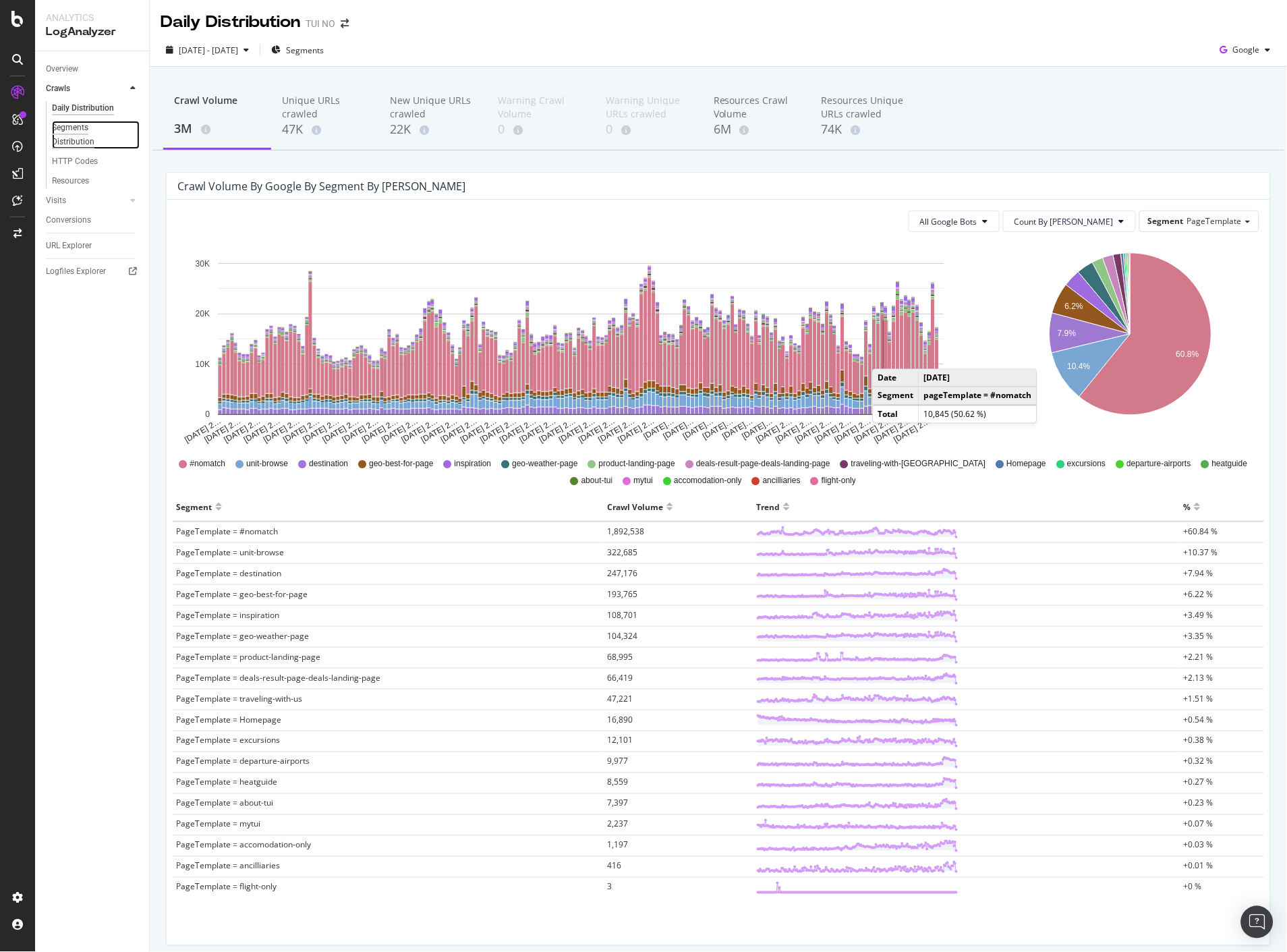
click at [81, 129] on div "Segments Distribution" at bounding box center [89, 134] width 75 height 28
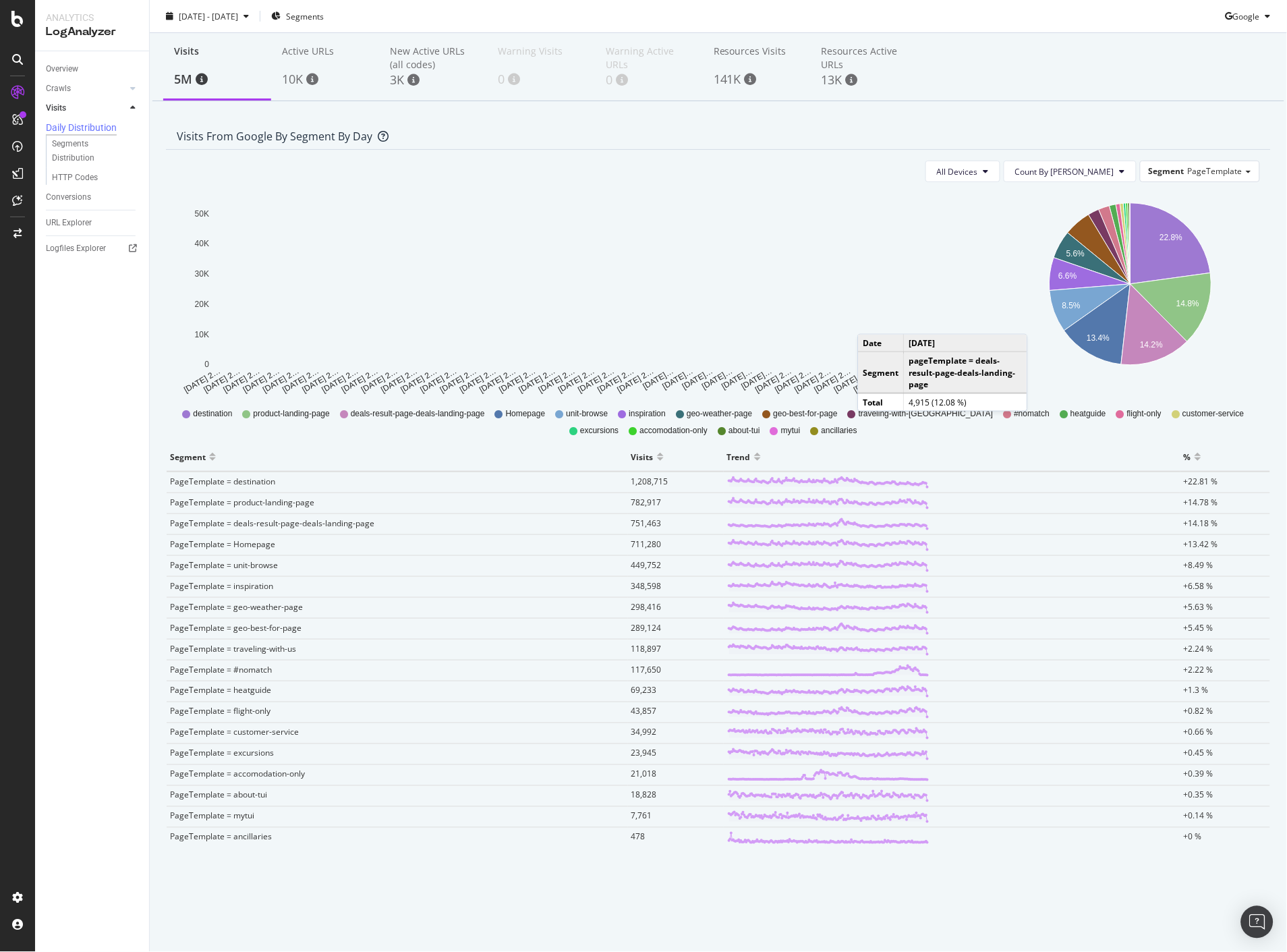
scroll to position [55, 0]
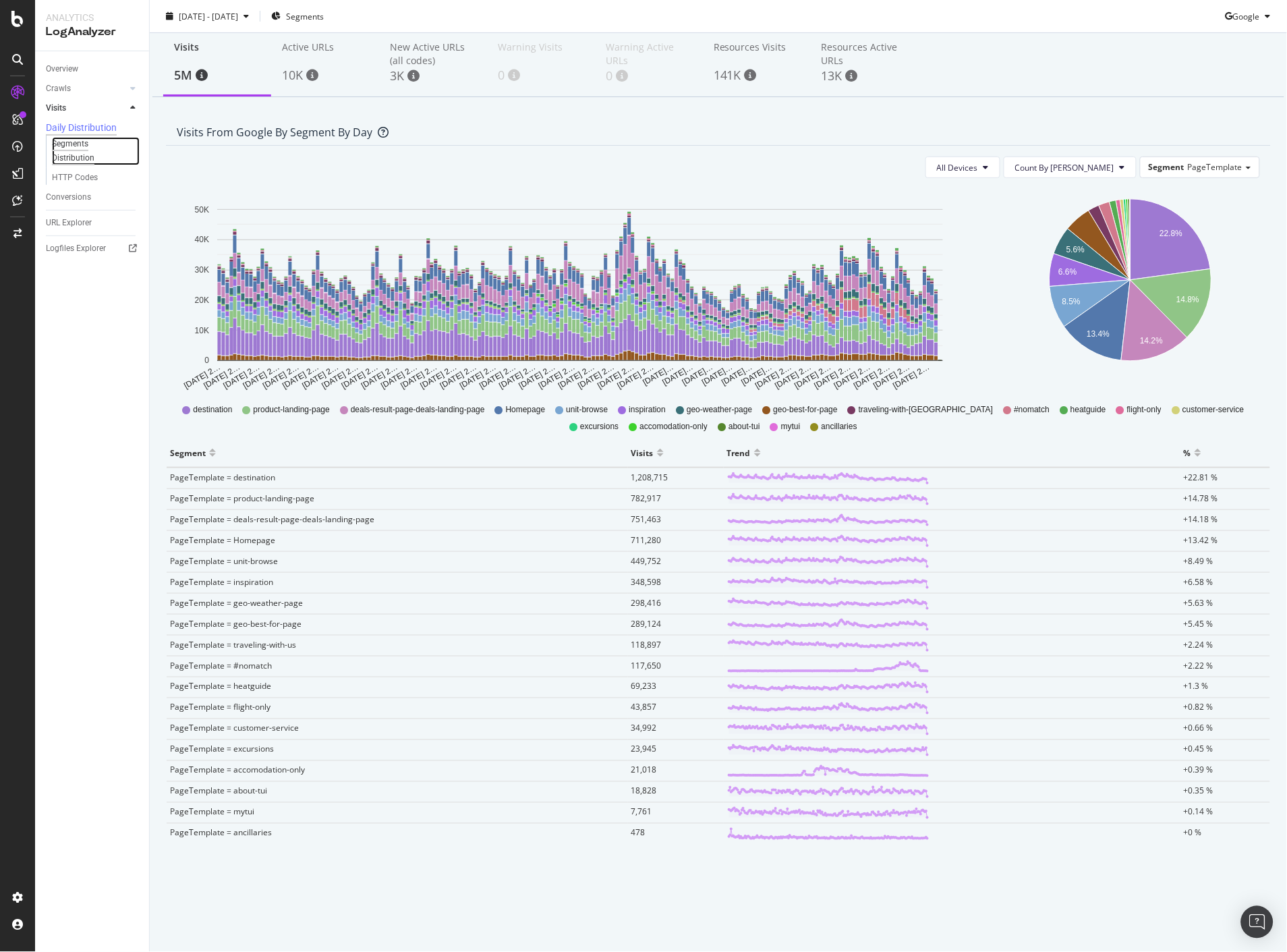
click at [75, 152] on div "Segments Distribution" at bounding box center [89, 151] width 75 height 28
